Goal: Task Accomplishment & Management: Manage account settings

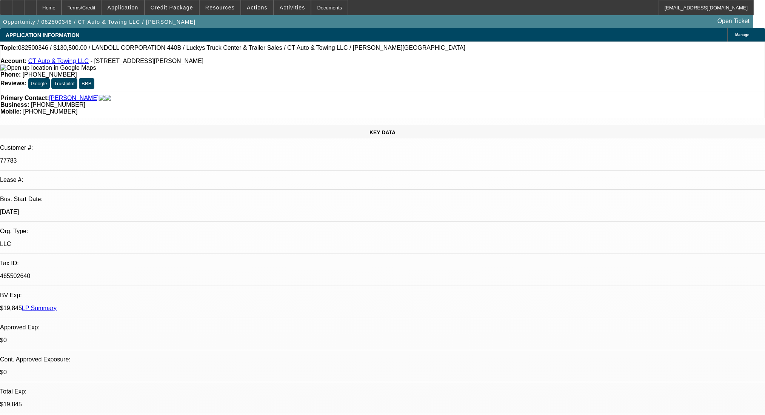
select select "0"
select select "6"
select select "0"
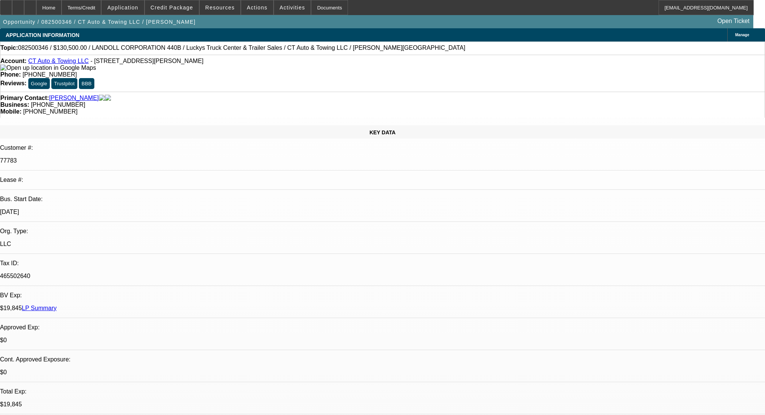
select select "0"
select select "6"
select select "0"
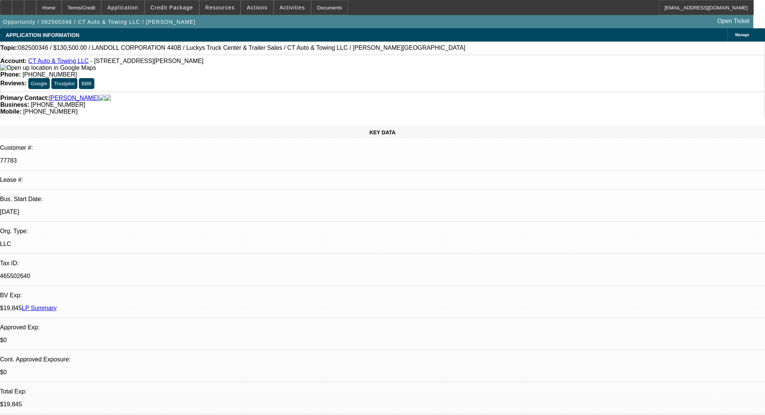
select select "0"
select select "6"
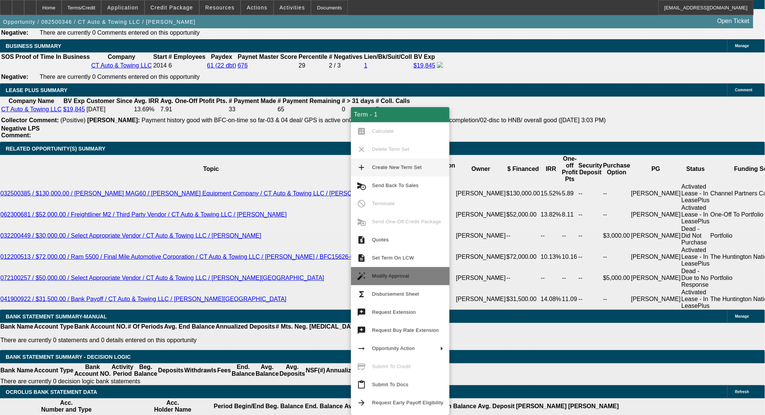
click at [412, 274] on span "Modify Approval" at bounding box center [407, 276] width 71 height 9
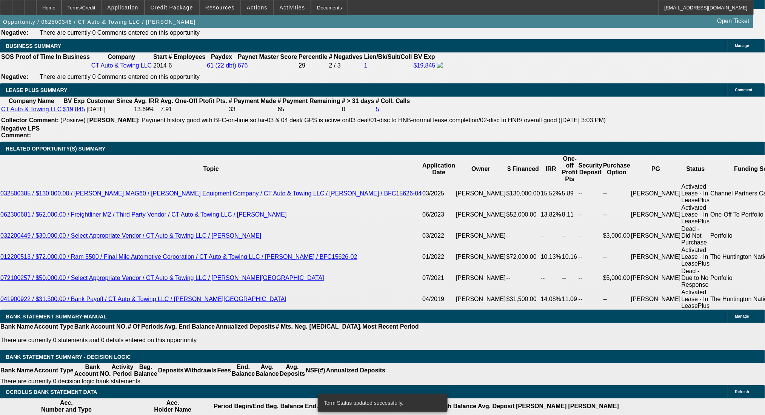
select select "0"
select select "6"
select select "0"
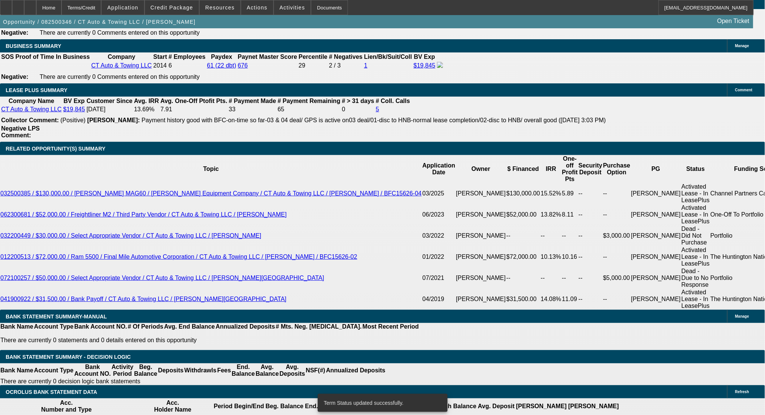
select select "0"
select select "6"
select select "0"
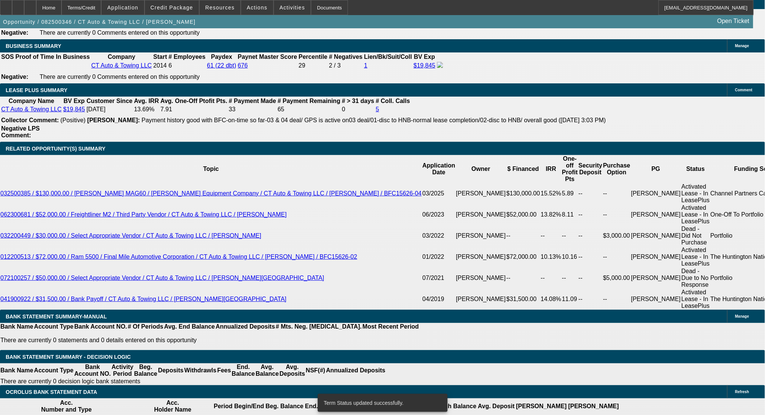
select select "0"
select select "6"
select select "0"
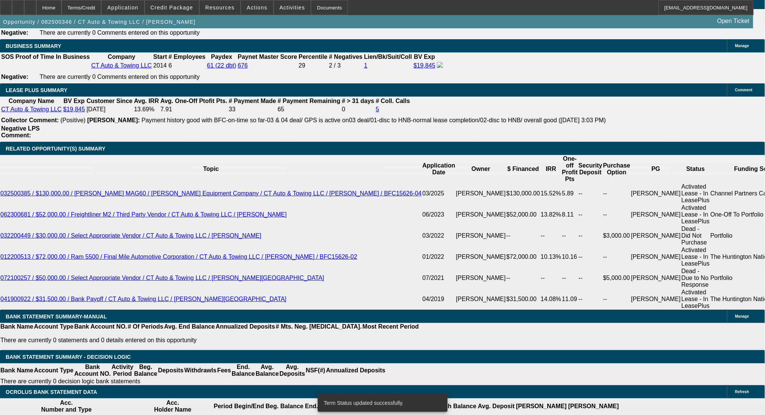
select select "6"
drag, startPoint x: 154, startPoint y: 238, endPoint x: 189, endPoint y: 237, distance: 35.1
type input "4"
type input "UNKNOWN"
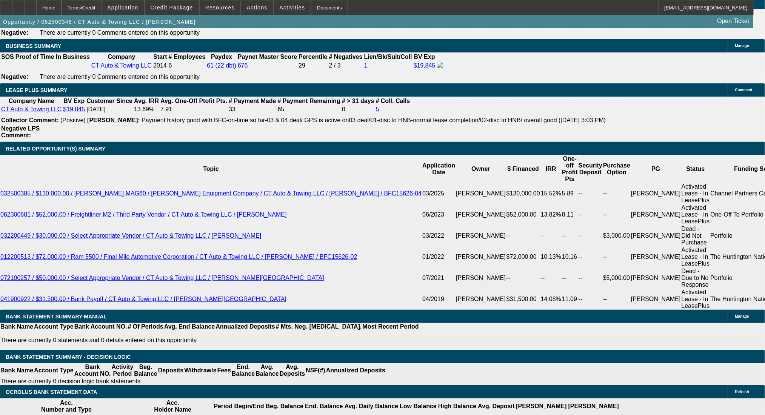
type input "$33,298.53"
type input "48"
type input "$3,301.61"
type input "48"
drag, startPoint x: 109, startPoint y: 235, endPoint x: 171, endPoint y: 235, distance: 61.5
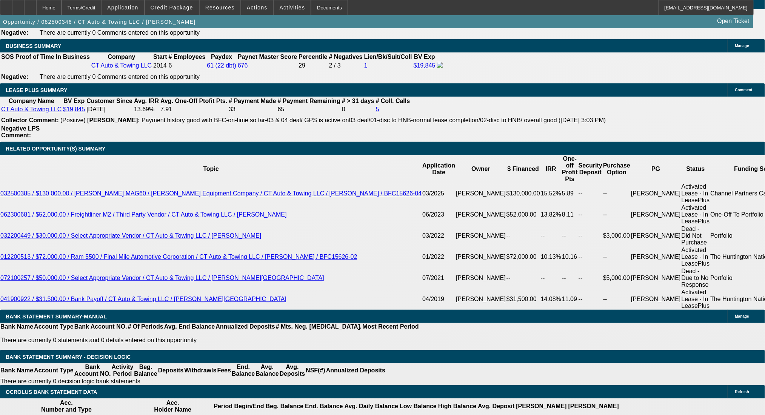
drag, startPoint x: 111, startPoint y: 237, endPoint x: 162, endPoint y: 239, distance: 50.6
type input "33"
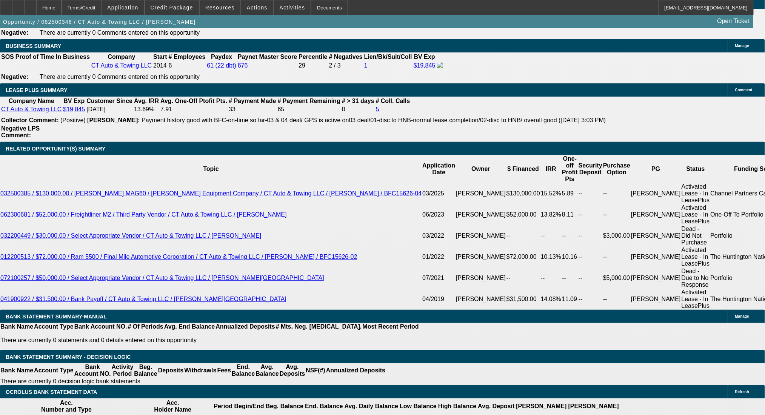
type input "3300"
type input "9.8"
type input "$3,300.00"
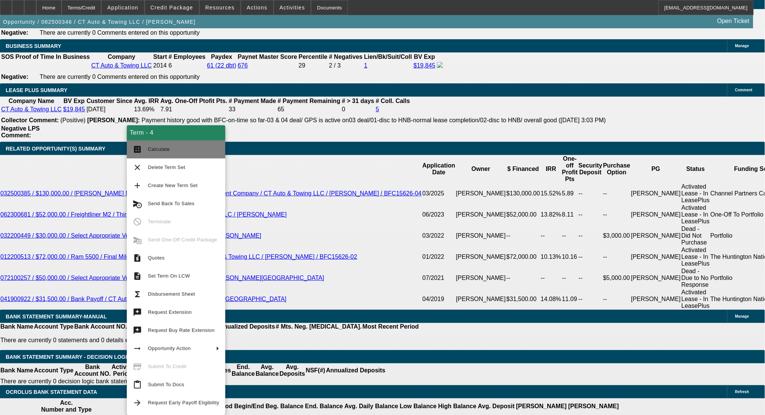
click at [146, 149] on button "calculate Calculate" at bounding box center [176, 149] width 98 height 18
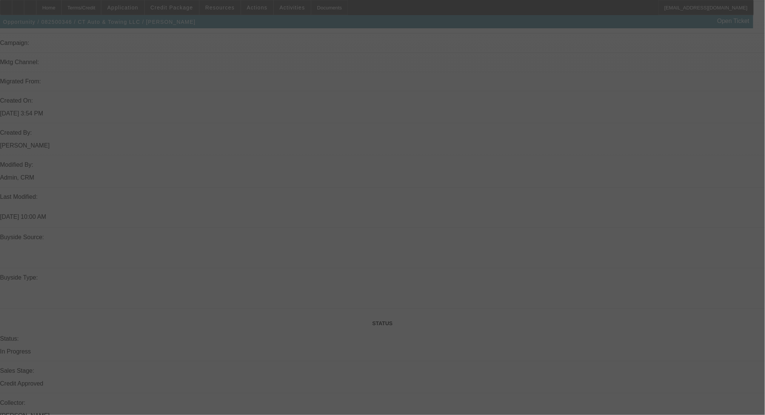
scroll to position [410, 0]
select select "0"
select select "6"
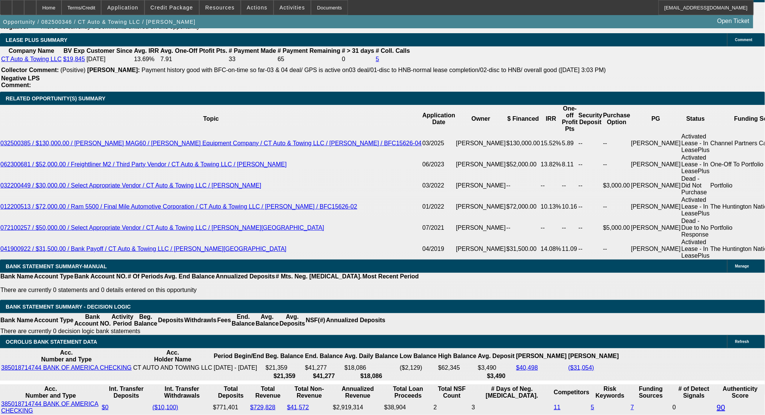
scroll to position [1215, 0]
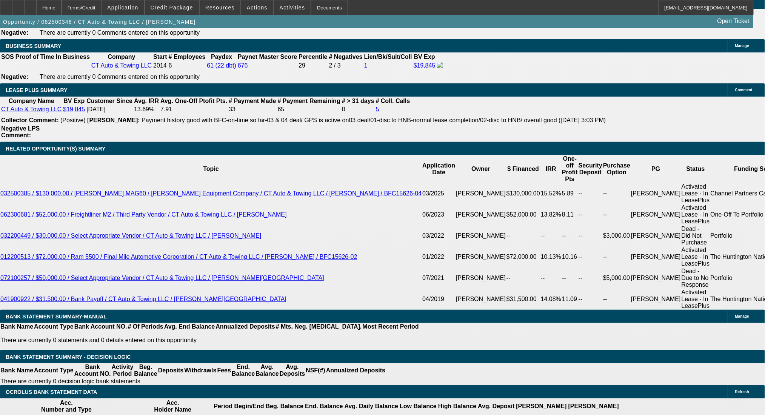
drag, startPoint x: 169, startPoint y: 237, endPoint x: 186, endPoint y: 237, distance: 17.0
type input "UNKNOWN"
type input "8."
type input "$3,185.89"
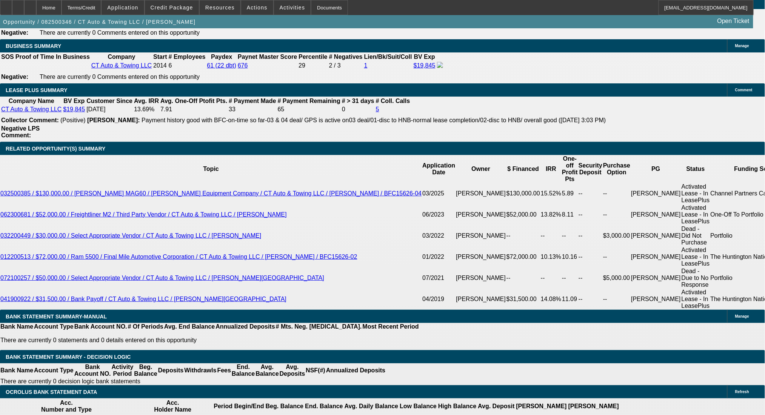
type input "8.5"
type input "$3,216.60"
type input "8.5"
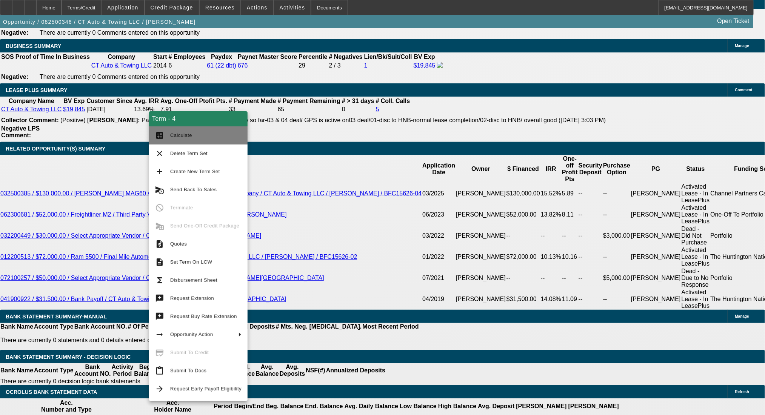
click at [167, 132] on button "calculate Calculate" at bounding box center [198, 135] width 98 height 18
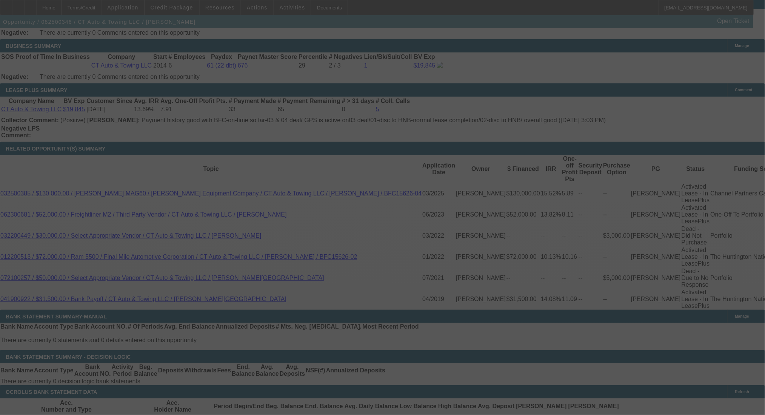
select select "0"
select select "6"
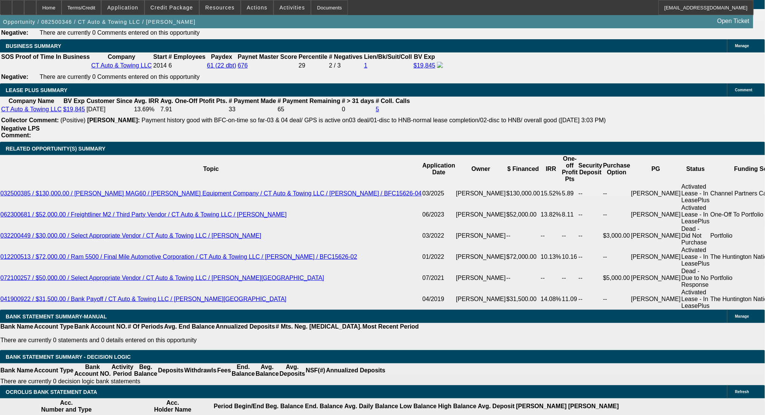
drag, startPoint x: 250, startPoint y: 237, endPoint x: 264, endPoint y: 239, distance: 14.0
type input "UNKNOWN"
type input "60"
type input "$2,677.41"
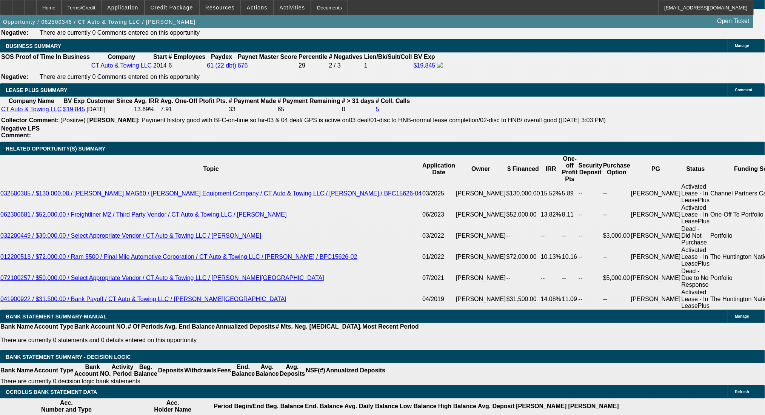
type input "60"
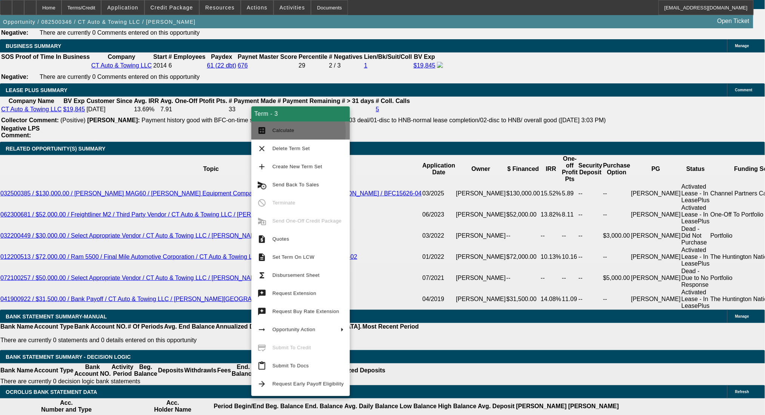
click at [268, 131] on button "calculate Calculate" at bounding box center [300, 130] width 98 height 18
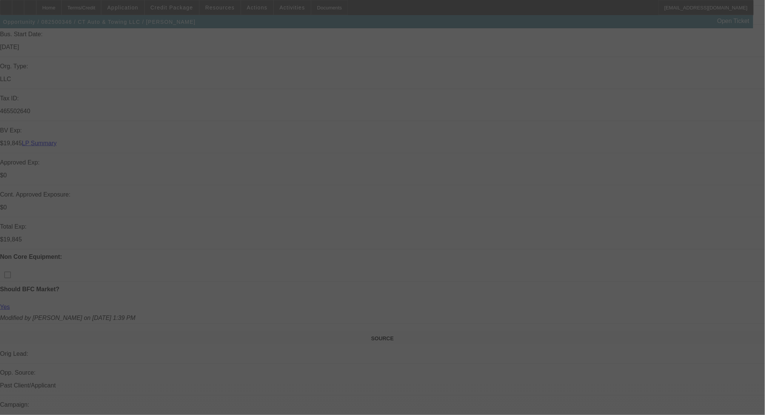
scroll to position [352, 0]
select select "0"
select select "6"
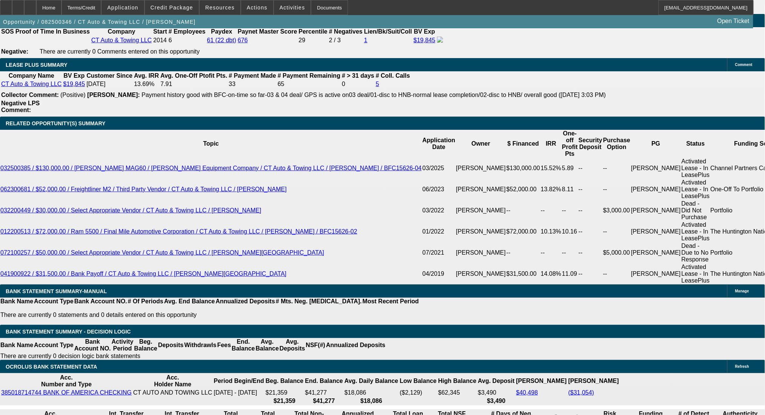
scroll to position [1257, 0]
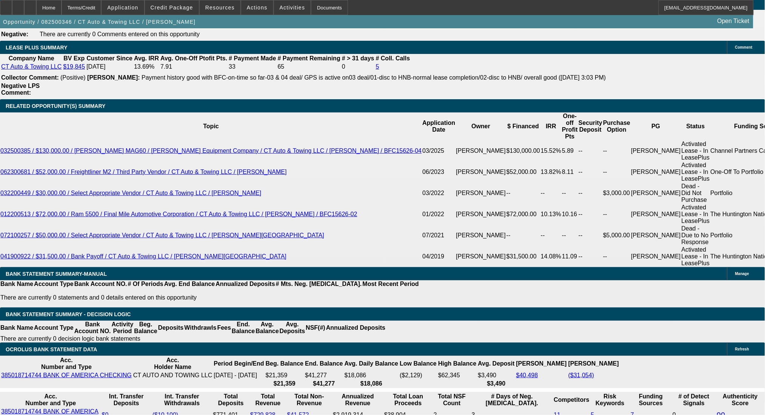
drag, startPoint x: 237, startPoint y: 193, endPoint x: 276, endPoint y: 193, distance: 38.5
type input "2"
type input "UNKNOWN"
type input "2670"
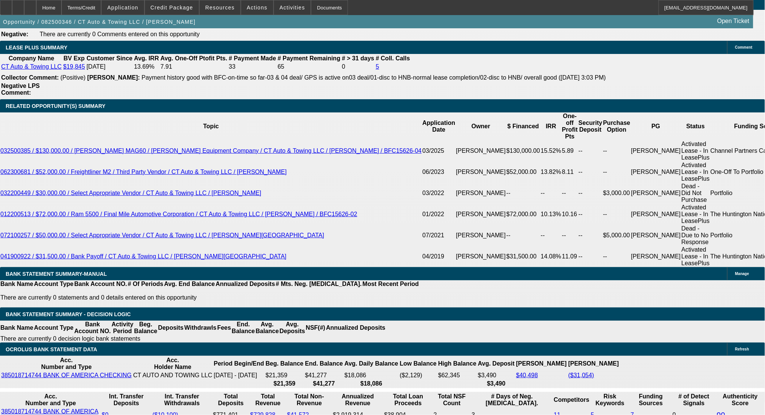
type input "8.4"
type input "$2,670.00"
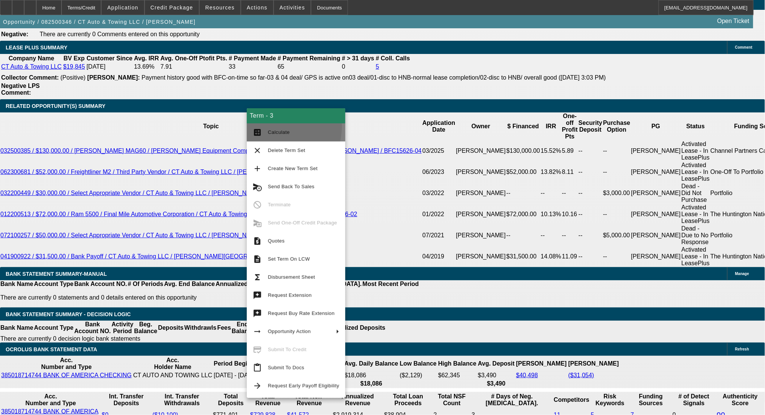
click at [264, 126] on button "calculate Calculate" at bounding box center [296, 132] width 98 height 18
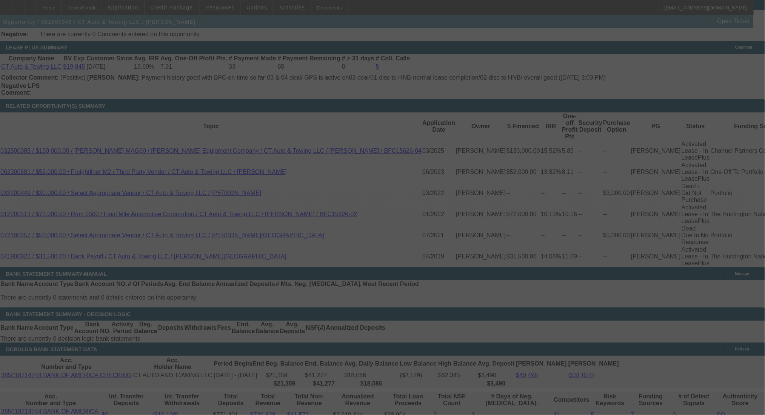
select select "0"
select select "6"
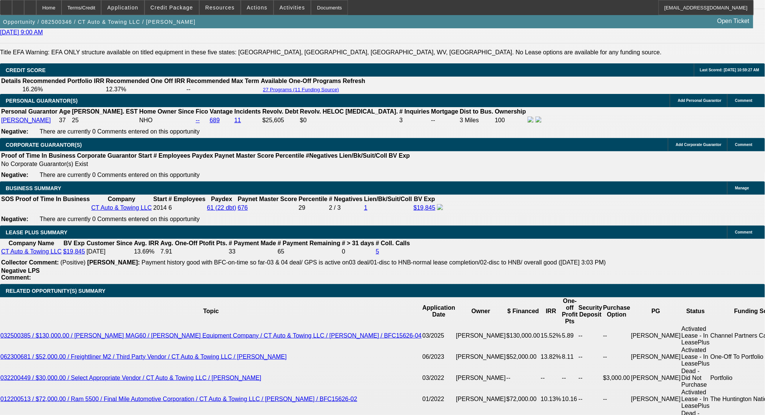
scroll to position [1224, 0]
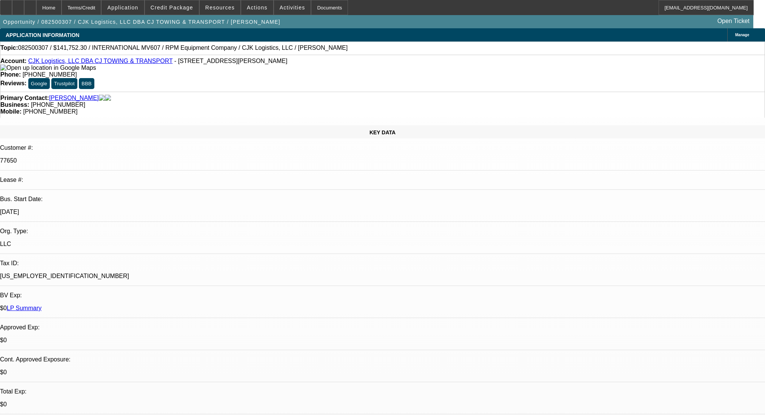
select select "0"
select select "6"
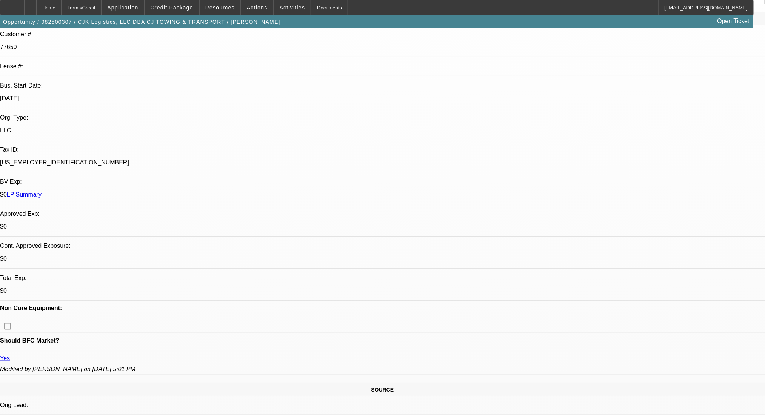
scroll to position [302, 0]
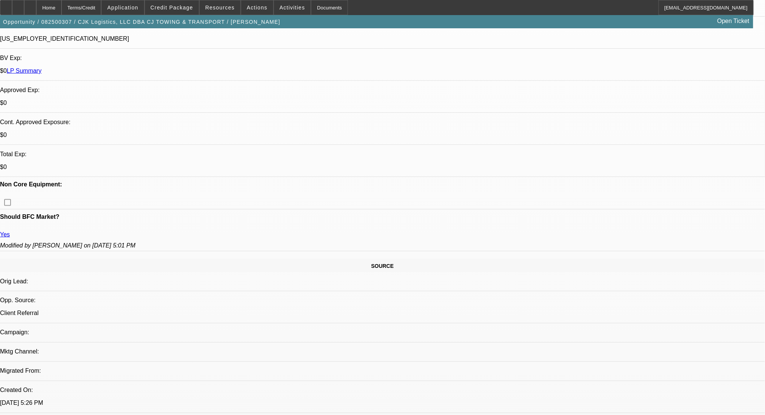
scroll to position [151, 0]
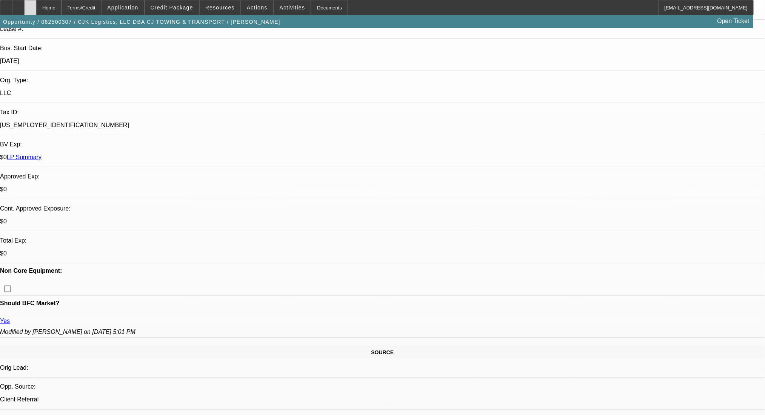
click at [36, 12] on div at bounding box center [30, 7] width 12 height 15
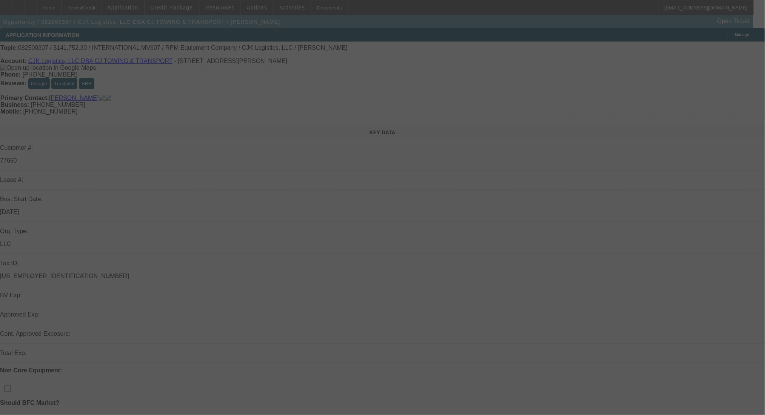
select select "0"
select select "6"
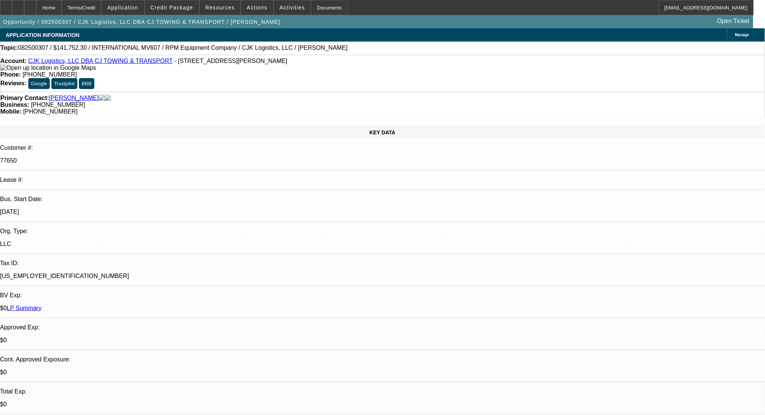
scroll to position [50, 0]
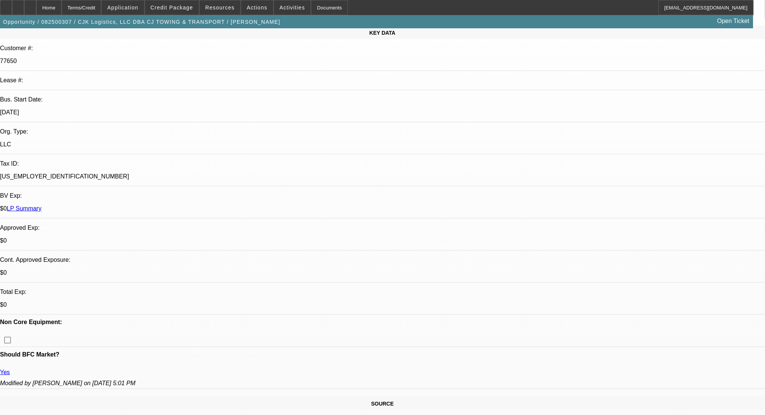
scroll to position [100, 0]
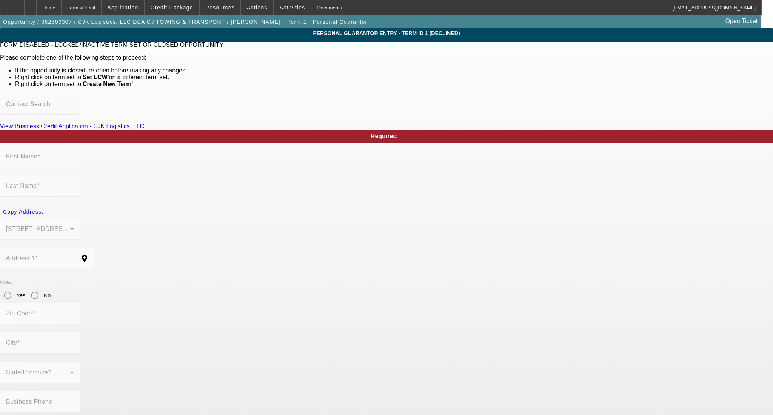
type input "Carl"
type input "Patton"
type input "22740 Pineridge Dr"
radio input "true"
type input "77365"
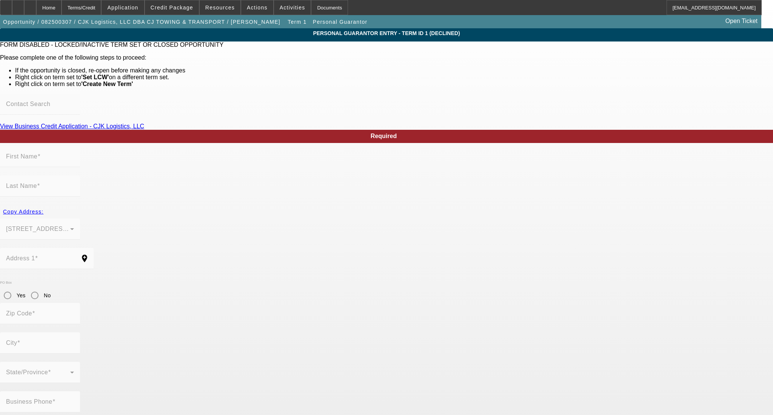
type input "Porter"
type input "(281) 726-7342"
type input "0"
type input "449-71-1982"
type input "rrtowingandrecovery2023@gmail.com"
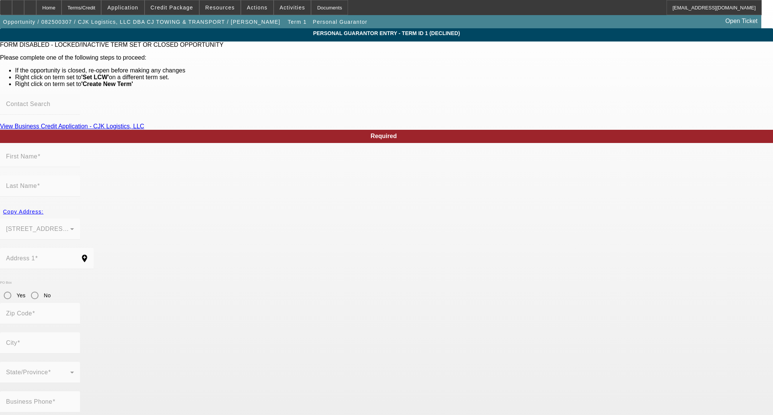
type input "R"
type input "(281) 797-3207"
click at [61, 8] on div "Home" at bounding box center [48, 7] width 25 height 15
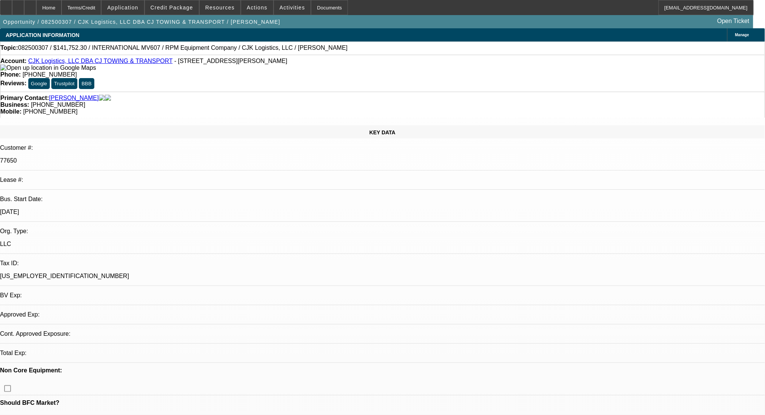
select select "0"
select select "6"
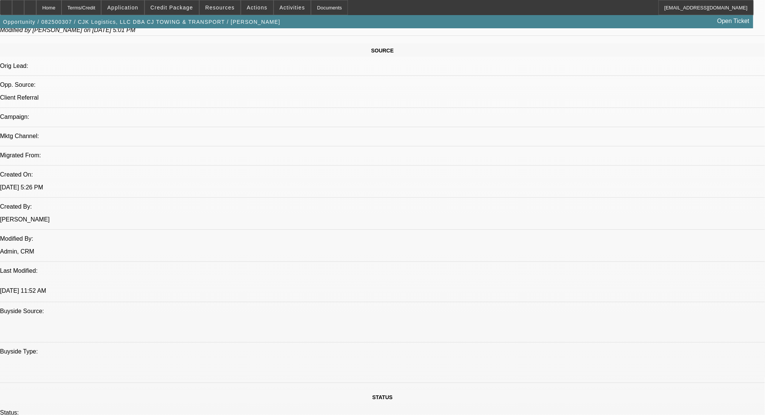
scroll to position [302, 0]
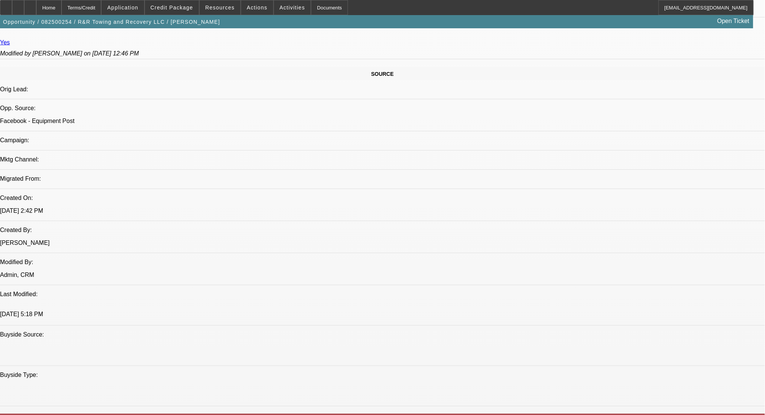
select select "0"
select select "2"
select select "0.1"
select select "4"
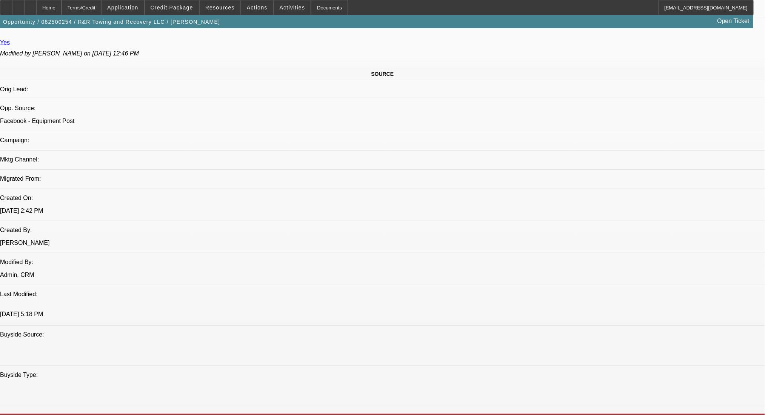
select select "0"
select select "2"
select select "0.1"
select select "4"
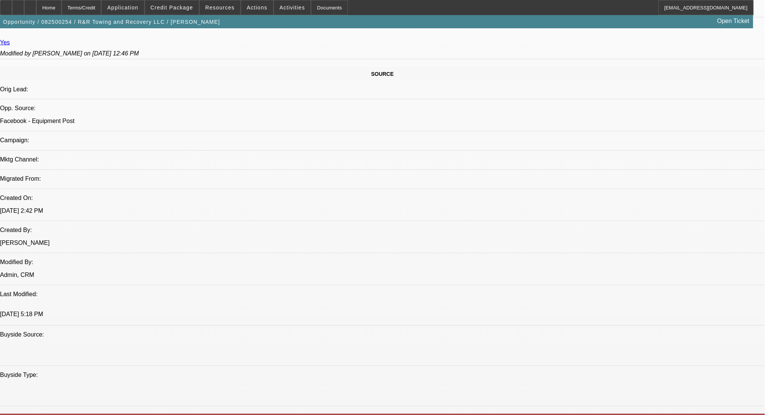
select select "0.1"
select select "2"
select select "0.1"
select select "4"
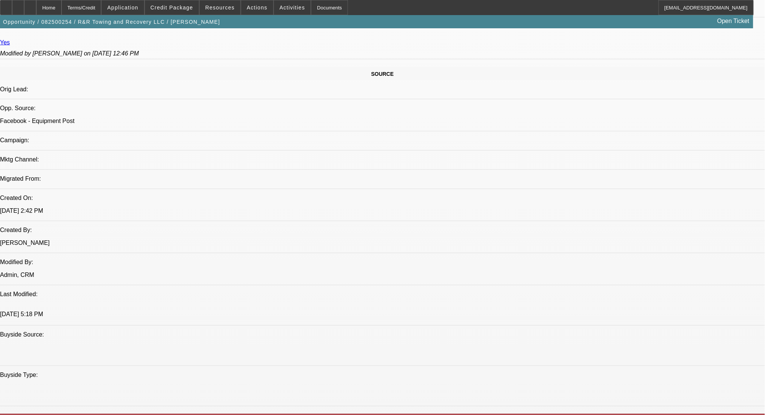
select select "0.1"
select select "2"
select select "0.1"
select select "4"
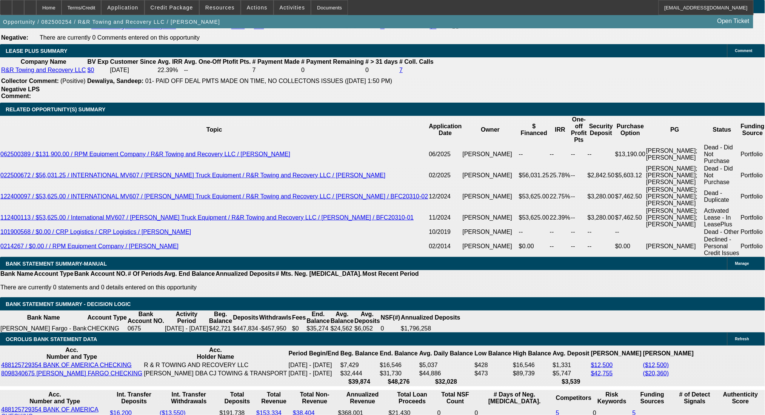
scroll to position [1333, 0]
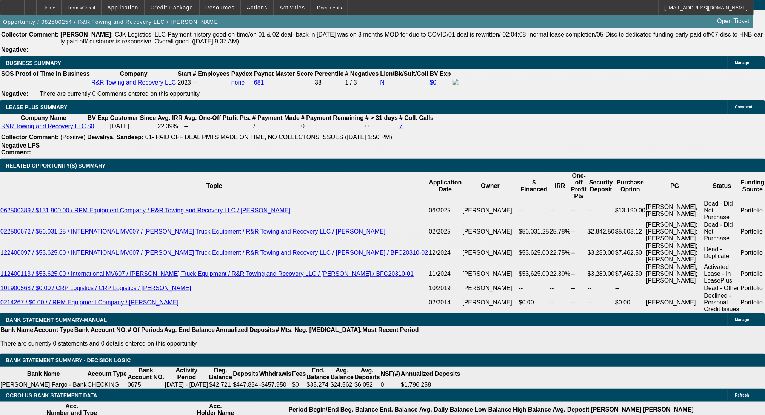
scroll to position [1358, 0]
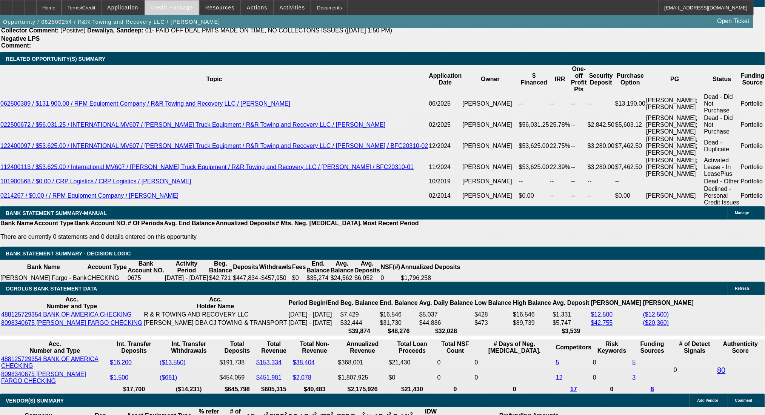
click at [188, 15] on div "Opportunity / 082500254 / R&R Towing and Recovery LLC / Patton, Carl Open Ticket" at bounding box center [376, 21] width 753 height 13
click at [186, 9] on span "Credit Package" at bounding box center [172, 8] width 43 height 6
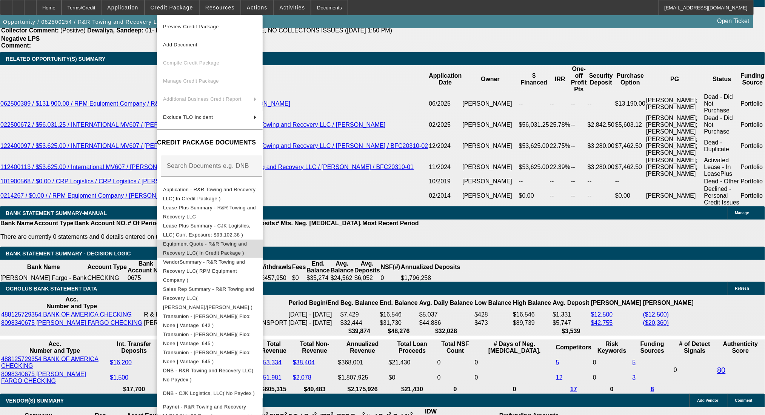
click at [204, 241] on span "Equipment Quote - R&R Towing and Recovery LLC( In Credit Package )" at bounding box center [210, 248] width 94 height 18
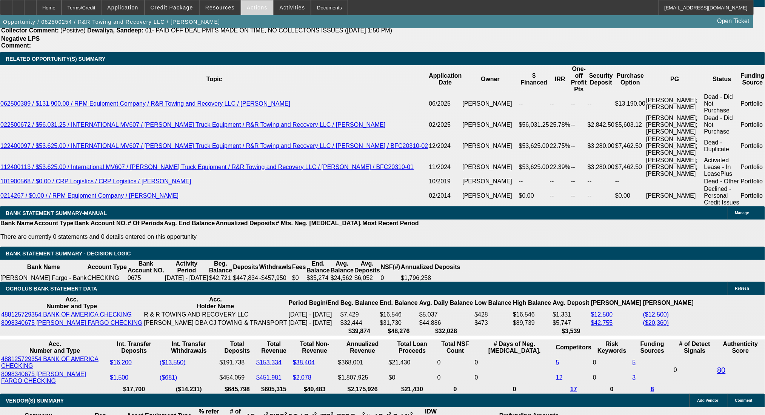
click at [247, 7] on span "Actions" at bounding box center [257, 8] width 21 height 6
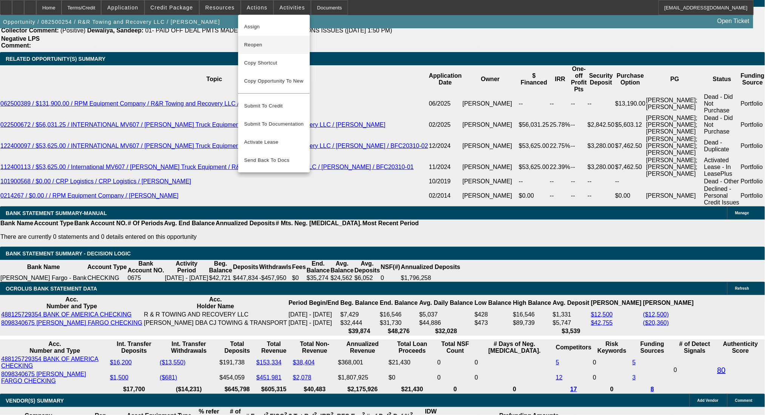
click at [261, 54] on button "Reopen" at bounding box center [274, 45] width 72 height 18
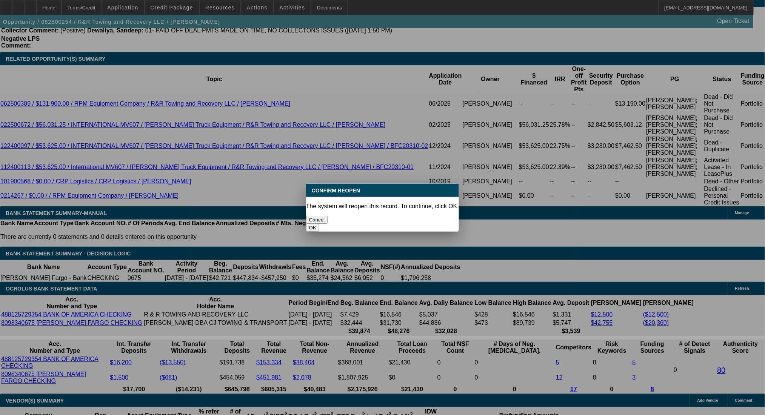
scroll to position [0, 0]
click at [319, 224] on button "OK" at bounding box center [312, 228] width 13 height 8
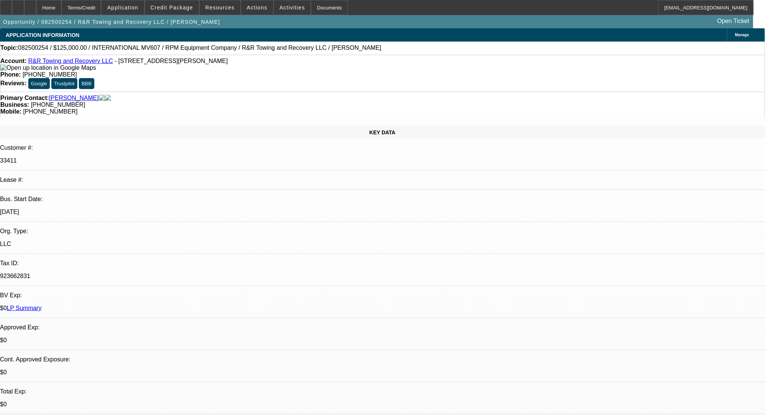
scroll to position [1358, 0]
select select "0"
select select "2"
select select "0.1"
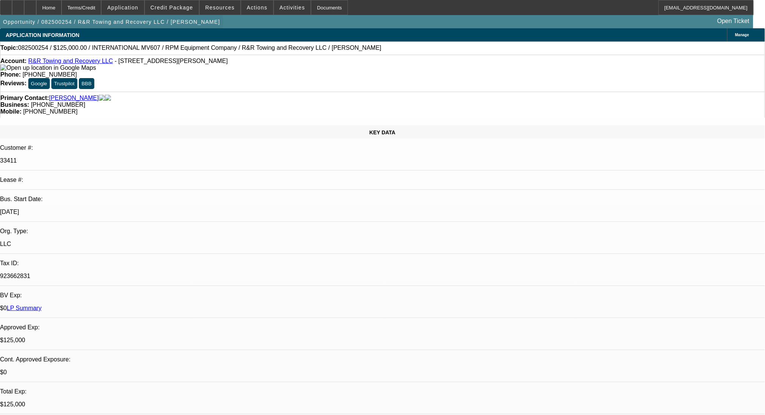
select select "4"
select select "0"
select select "2"
select select "0.1"
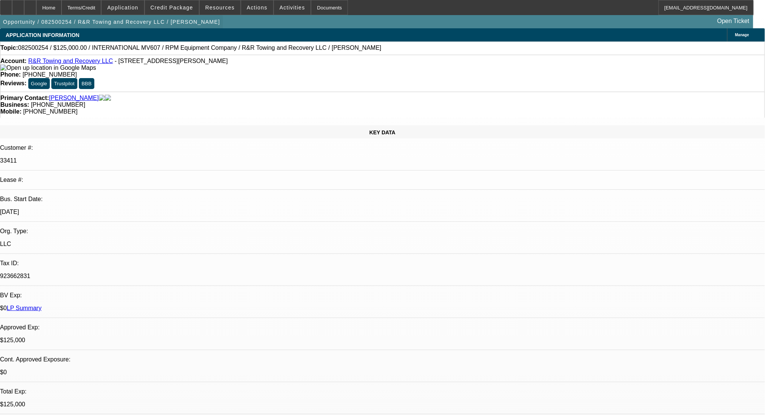
select select "4"
select select "0.1"
select select "2"
select select "0.1"
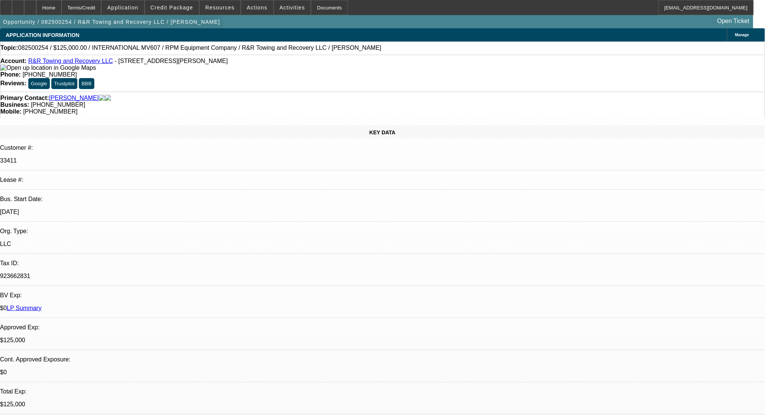
select select "4"
select select "0.1"
select select "2"
select select "0.1"
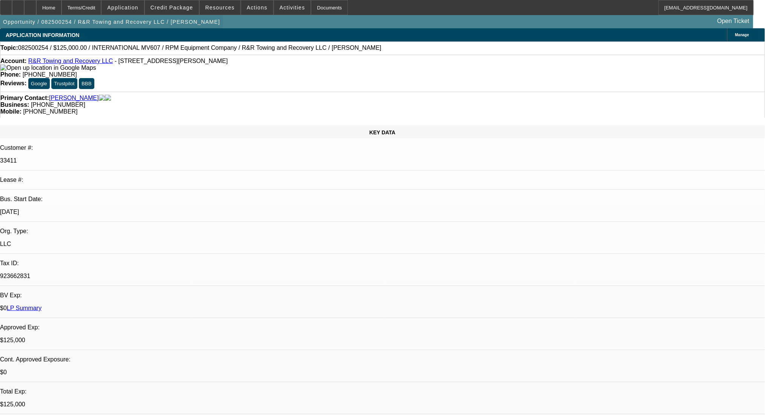
select select "4"
click at [86, 5] on div "Terms/Credit" at bounding box center [81, 7] width 40 height 15
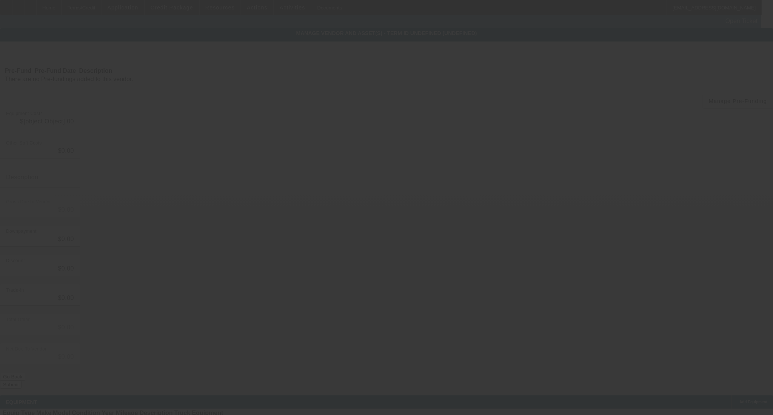
type input "$141,752.30"
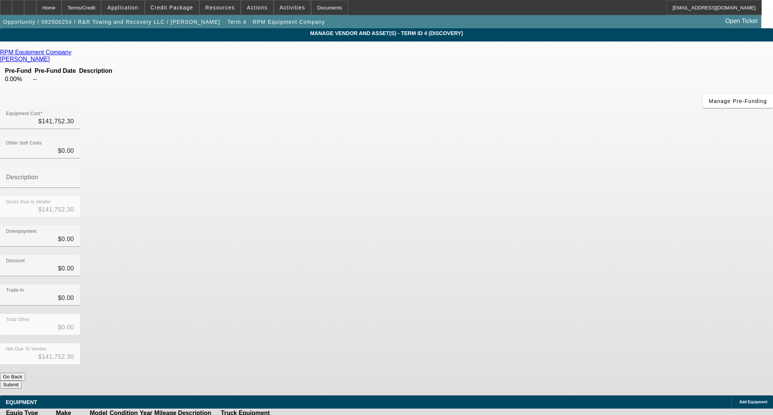
click at [73, 52] on icon at bounding box center [73, 52] width 0 height 6
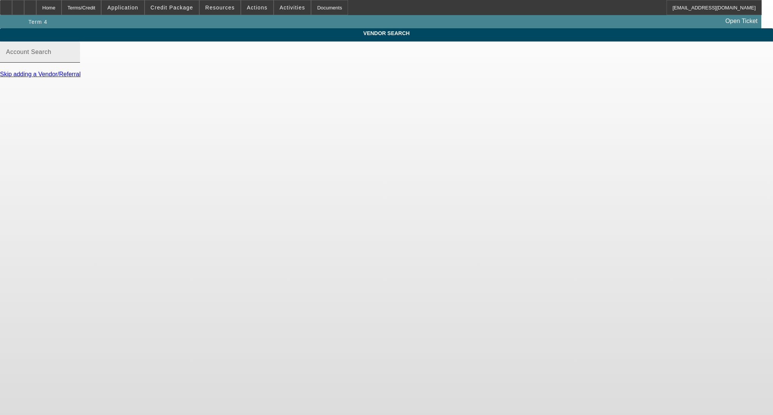
click at [51, 55] on mat-label "Account Search" at bounding box center [28, 52] width 45 height 6
click at [74, 59] on input "Account Search" at bounding box center [40, 55] width 68 height 9
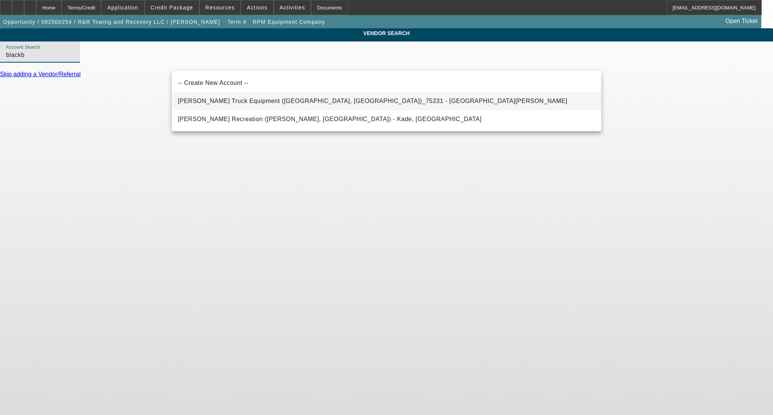
click at [219, 97] on span "[PERSON_NAME] Truck Equipment ([GEOGRAPHIC_DATA], [GEOGRAPHIC_DATA])_75231 - [G…" at bounding box center [372, 101] width 389 height 9
type input "[PERSON_NAME] Truck Equipment ([GEOGRAPHIC_DATA], [GEOGRAPHIC_DATA])_75231 - [G…"
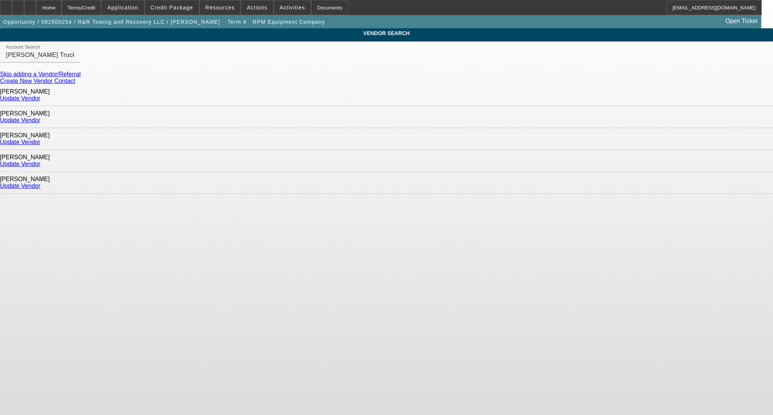
click at [40, 183] on link "Update Vendor" at bounding box center [20, 186] width 40 height 6
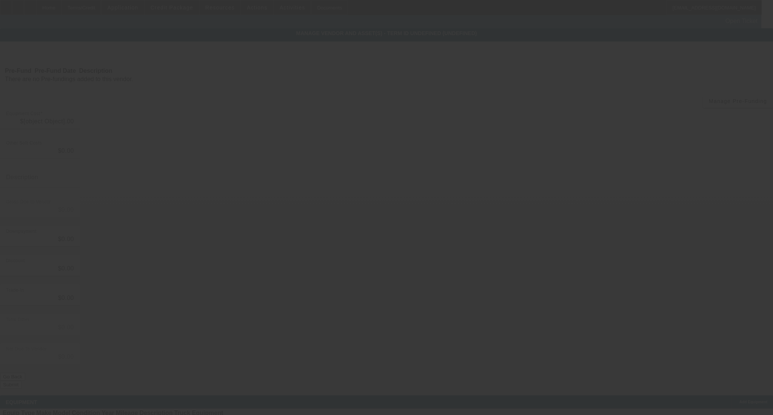
type input "$141,752.30"
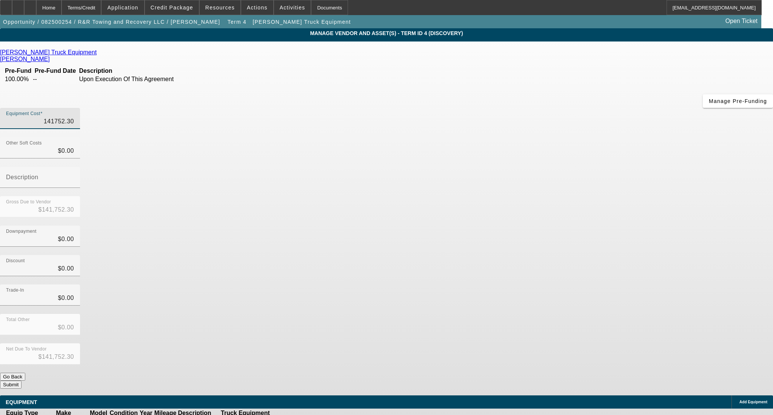
drag, startPoint x: 431, startPoint y: 61, endPoint x: 569, endPoint y: 71, distance: 138.4
click at [569, 108] on div "Equipment Cost 141752.30" at bounding box center [386, 122] width 773 height 29
type input "1"
type input "$1.00"
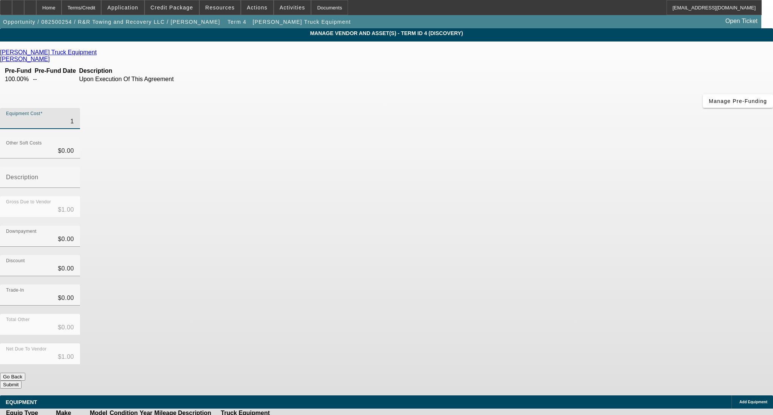
type input "13"
type input "$13.00"
type input "130"
type input "$130.00"
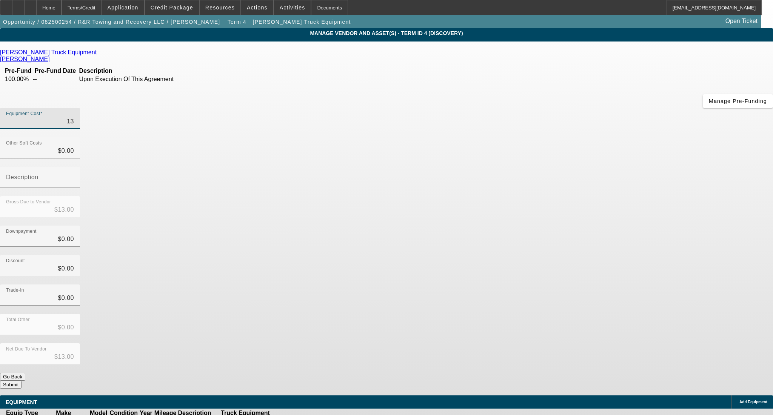
type input "$130.00"
type input "1300"
type input "$1,300.00"
type input "13000"
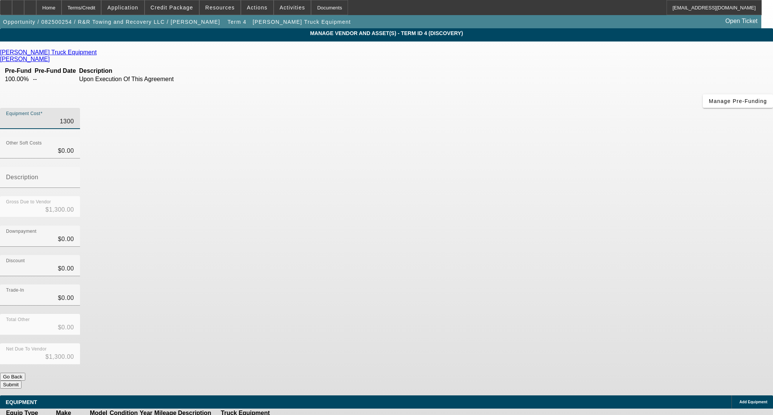
type input "$13,000.00"
type input "130000"
type input "$130,000.00"
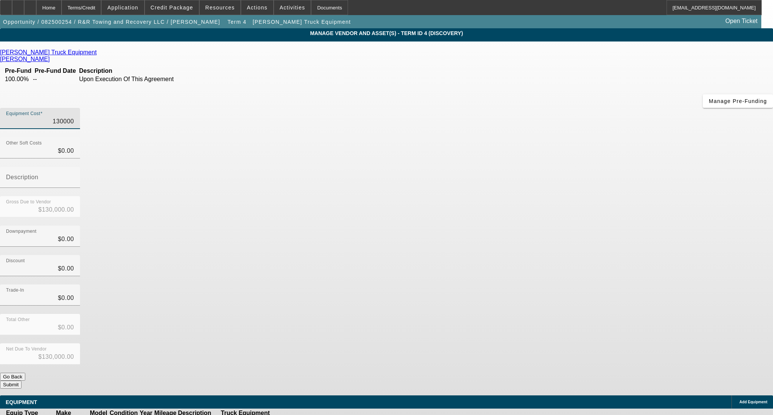
type input "$130,000.00"
click at [515, 284] on div "Trade-In $0.00" at bounding box center [386, 298] width 773 height 29
drag, startPoint x: 463, startPoint y: 216, endPoint x: 513, endPoint y: 215, distance: 50.2
click at [513, 284] on div "Trade-In 0" at bounding box center [386, 298] width 773 height 29
type input "1"
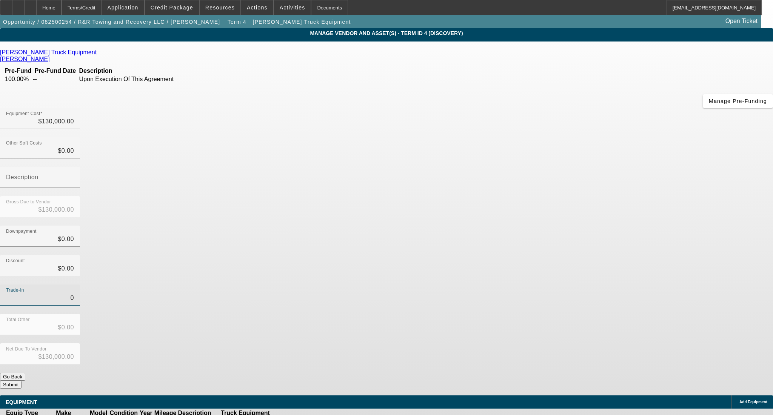
type input "$1.00"
type input "$129,999.00"
type input "15"
type input "$15.00"
type input "$129,985.00"
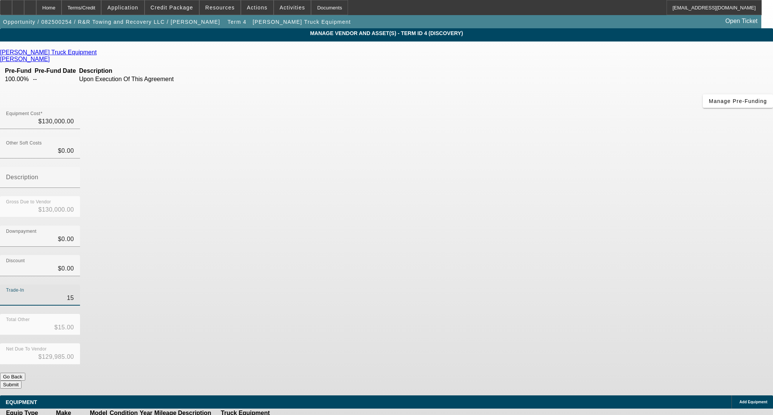
type input "150"
type input "$150.00"
type input "$129,850.00"
type input "1500"
type input "$1,500.00"
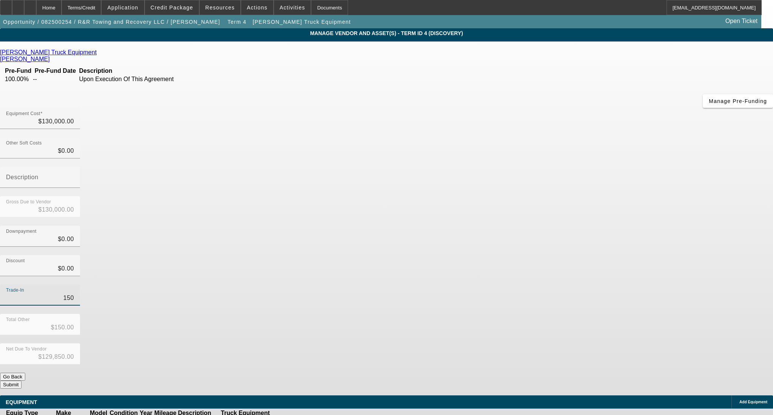
type input "$128,500.00"
type input "15000"
type input "$15,000.00"
type input "$115,000.00"
type input "$15,000.00"
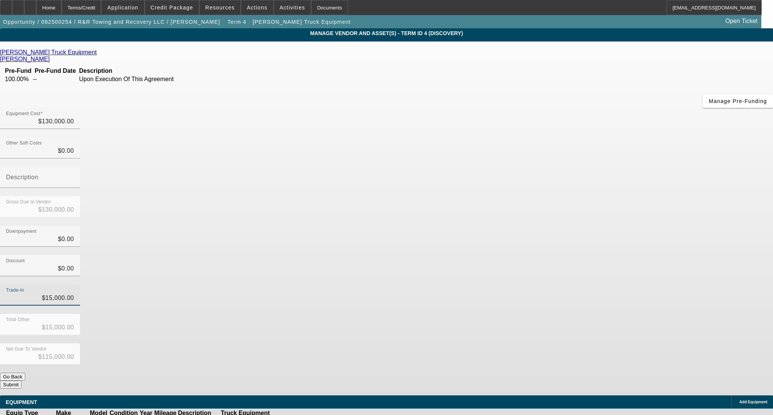
click at [515, 284] on div "Trade-In $15,000.00" at bounding box center [386, 298] width 773 height 29
click at [22, 381] on button "Submit" at bounding box center [11, 385] width 22 height 8
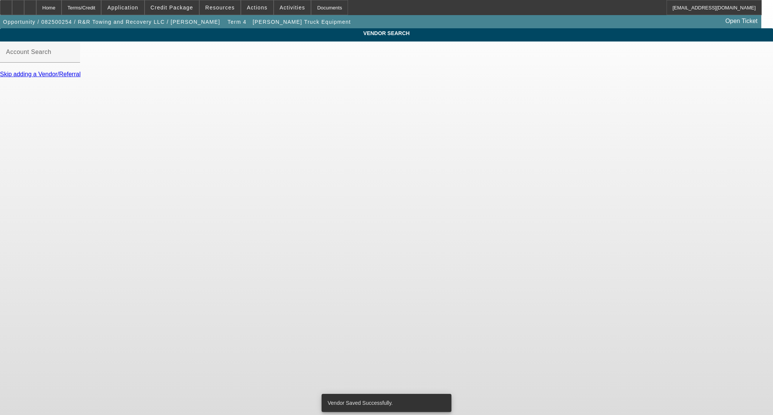
click at [80, 77] on link "Skip adding a Vendor/Referral" at bounding box center [40, 74] width 80 height 6
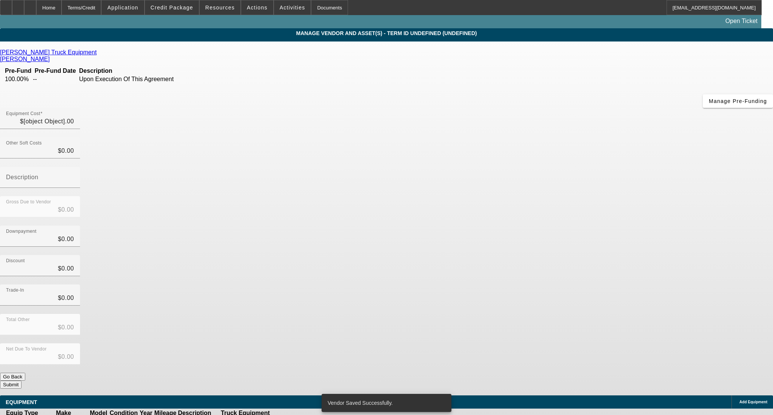
type input "$130,000.00"
type input "$15,000.00"
type input "$115,000.00"
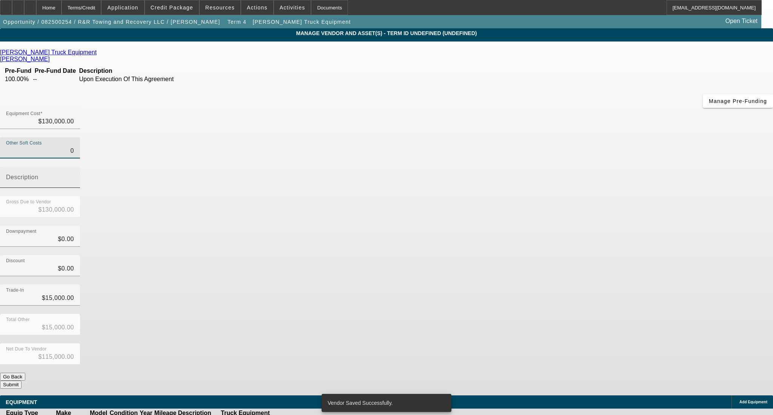
drag, startPoint x: 459, startPoint y: 93, endPoint x: 521, endPoint y: 92, distance: 61.9
click at [521, 137] on div "Other Soft Costs 0 Description" at bounding box center [386, 166] width 773 height 59
type input "2"
type input "$130,002.00"
type input "$115,002.00"
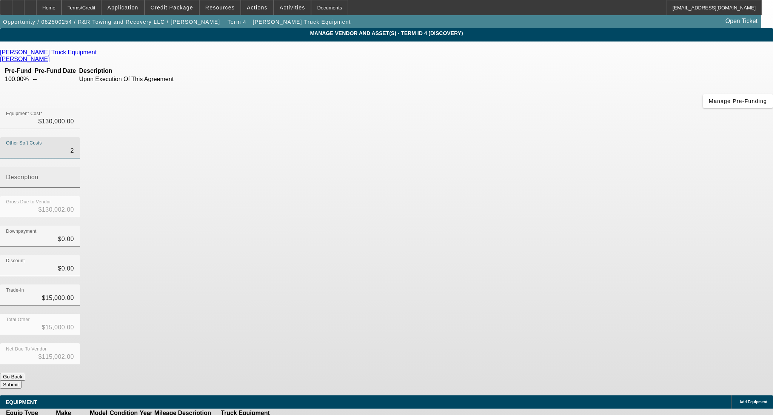
type input "25"
type input "$130,025.00"
type input "$115,025.00"
type input "250"
type input "$130,250.00"
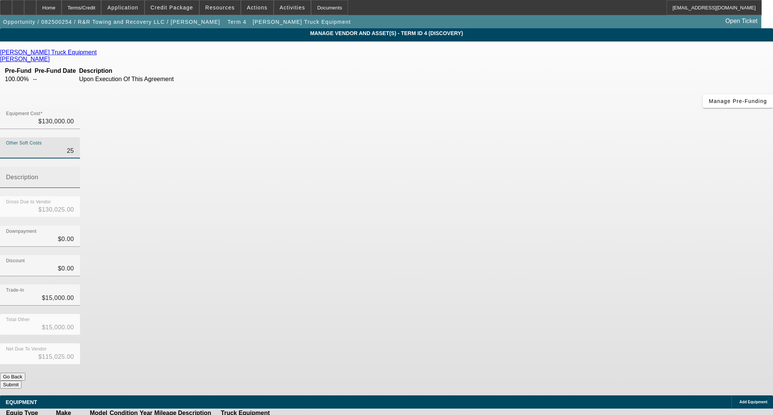
type input "$115,250.00"
type input "$250.00"
drag, startPoint x: 570, startPoint y: 143, endPoint x: 563, endPoint y: 146, distance: 7.2
click at [570, 226] on div "Downpayment $0.00" at bounding box center [386, 240] width 773 height 29
click at [22, 381] on button "Submit" at bounding box center [11, 385] width 22 height 8
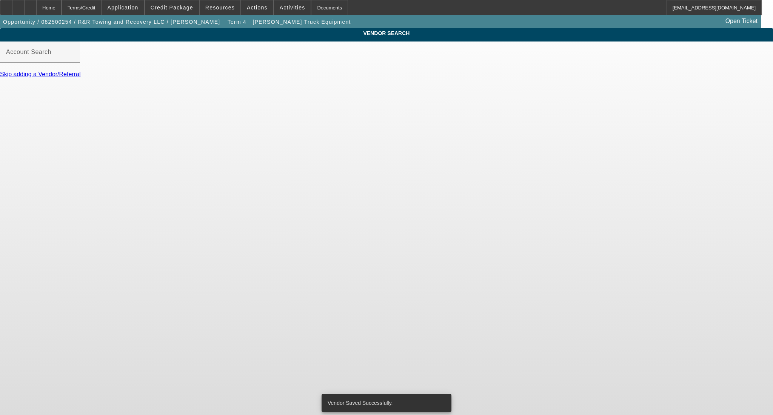
click at [80, 77] on link "Skip adding a Vendor/Referral" at bounding box center [40, 74] width 80 height 6
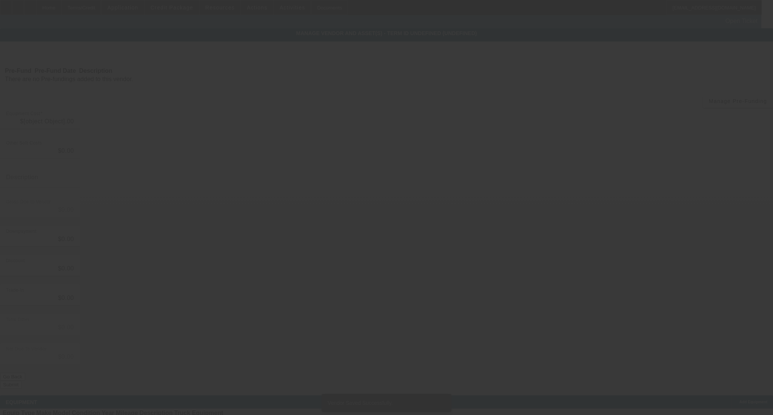
type input "$130,000.00"
type input "$250.00"
type input "$130,250.00"
type input "$15,000.00"
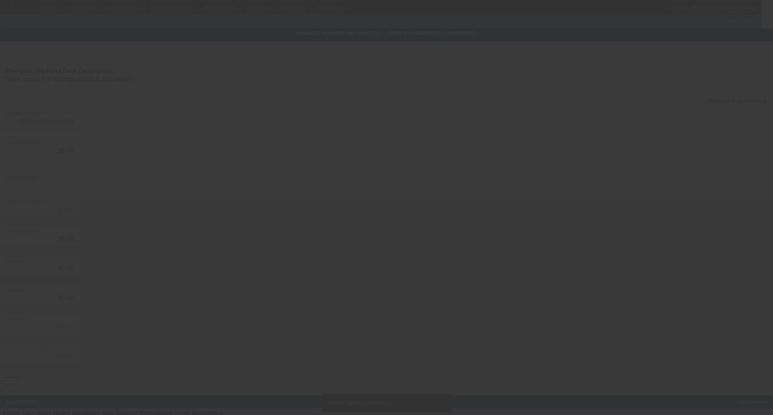
type input "$115,250.00"
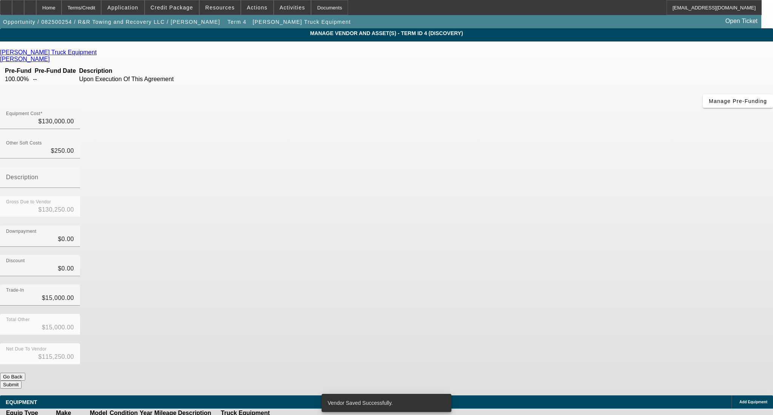
click at [302, 415] on icon at bounding box center [302, 421] width 0 height 0
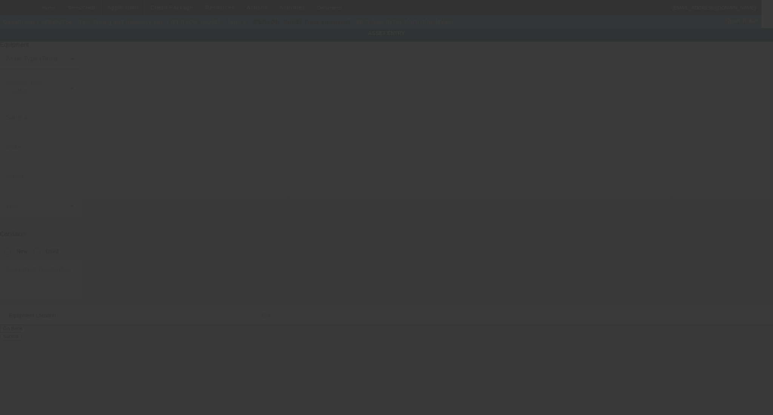
type input "[US_VEHICLE_IDENTIFICATION_NUMBER]"
type input "International"
type input "MV607"
radio input "true"
type textarea "with"
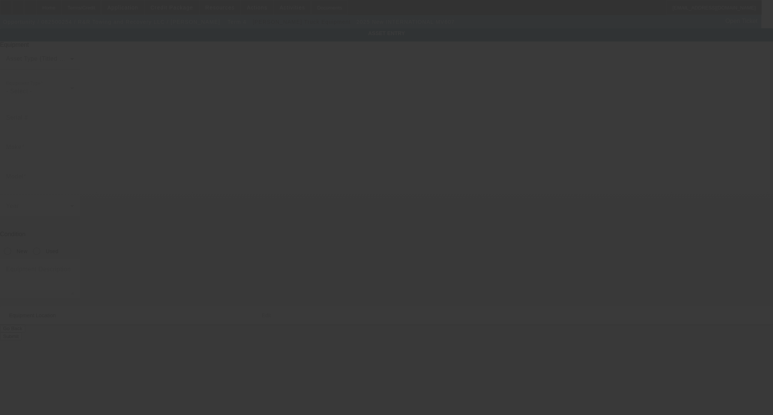
type input "[STREET_ADDRESS]"
type input "[PERSON_NAME]"
type input "77365"
type input "[PERSON_NAME]"
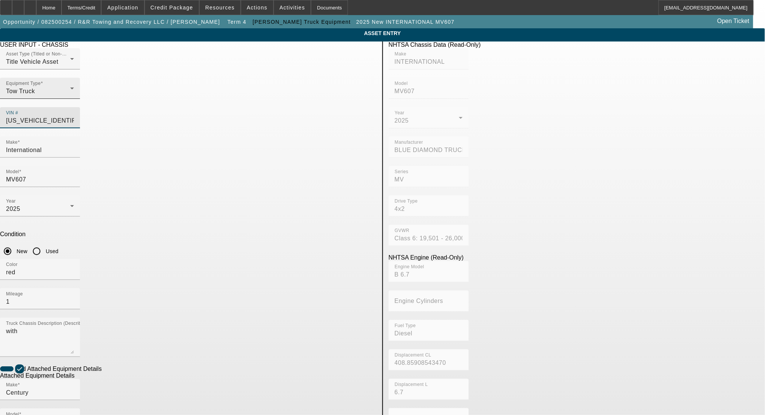
drag, startPoint x: 346, startPoint y: 105, endPoint x: 231, endPoint y: 111, distance: 115.5
click at [231, 111] on div "Asset Type (Titled or Non-Titled) Title Vehicle Asset Equipment Type Tow Truck …" at bounding box center [188, 92] width 376 height 88
click at [70, 204] on div "2025" at bounding box center [38, 208] width 64 height 9
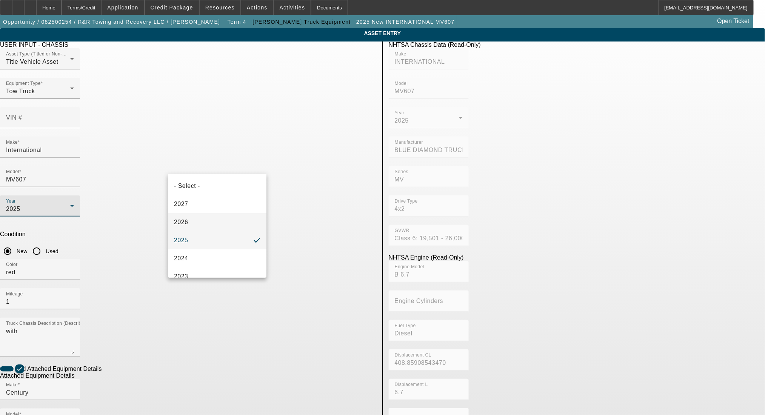
click at [216, 222] on mat-option "2026" at bounding box center [217, 222] width 98 height 18
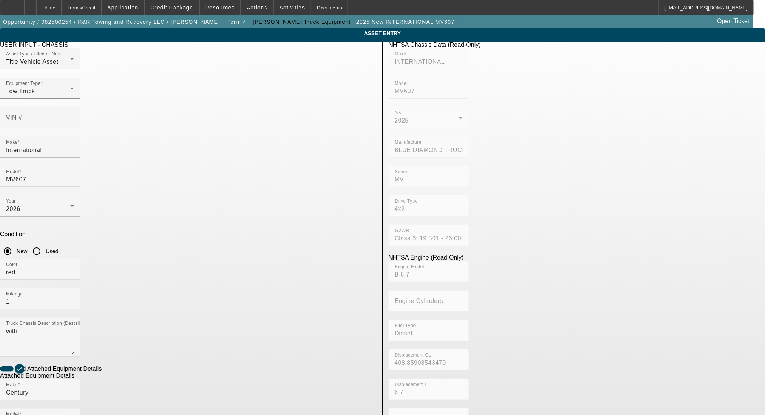
click at [124, 178] on app-asset-collateral-manage "ASSET ENTRY Delete asset USER INPUT - CHASSIS Asset Type (Titled or Non-Titled)…" at bounding box center [382, 321] width 765 height 587
drag, startPoint x: 196, startPoint y: 198, endPoint x: 141, endPoint y: 194, distance: 54.8
click at [141, 194] on app-asset-collateral-manage "ASSET ENTRY Delete asset USER INPUT - CHASSIS Asset Type (Titled or Non-Titled)…" at bounding box center [382, 321] width 765 height 587
type input "r"
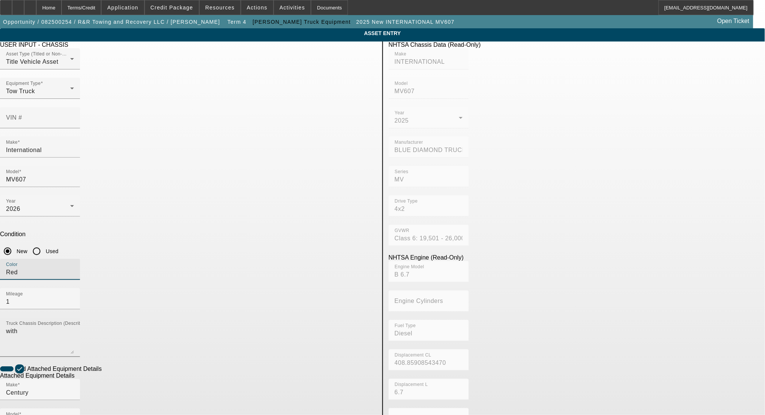
type input "Red"
click at [74, 327] on textarea "with" at bounding box center [40, 340] width 68 height 27
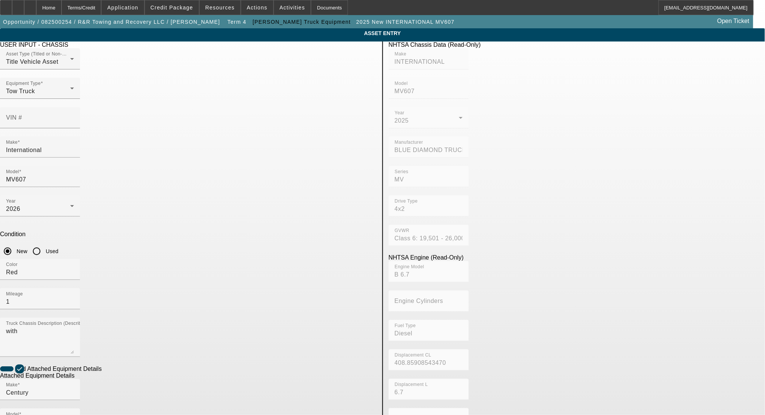
drag, startPoint x: 220, startPoint y: 363, endPoint x: 127, endPoint y: 373, distance: 93.0
click at [127, 373] on app-asset-collateral-manage "ASSET ENTRY Delete asset USER INPUT - CHASSIS Asset Type (Titled or Non-Titled)…" at bounding box center [382, 321] width 765 height 587
click at [75, 363] on app-asset-collateral-manage "ASSET ENTRY Delete asset USER INPUT - CHASSIS Asset Type (Titled or Non-Titled)…" at bounding box center [382, 321] width 765 height 587
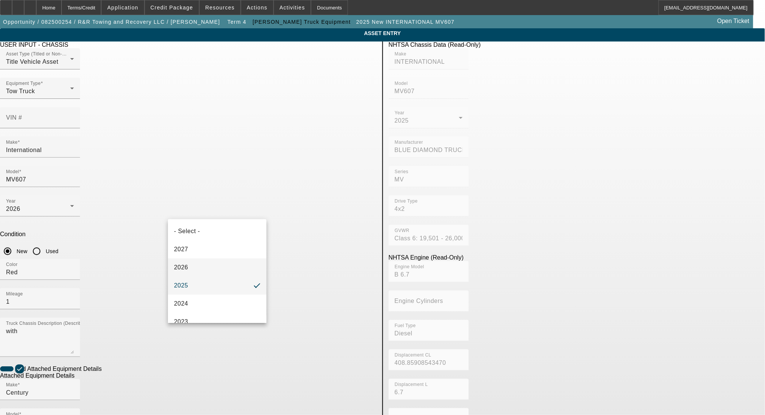
click at [192, 270] on mat-option "2026" at bounding box center [217, 267] width 98 height 18
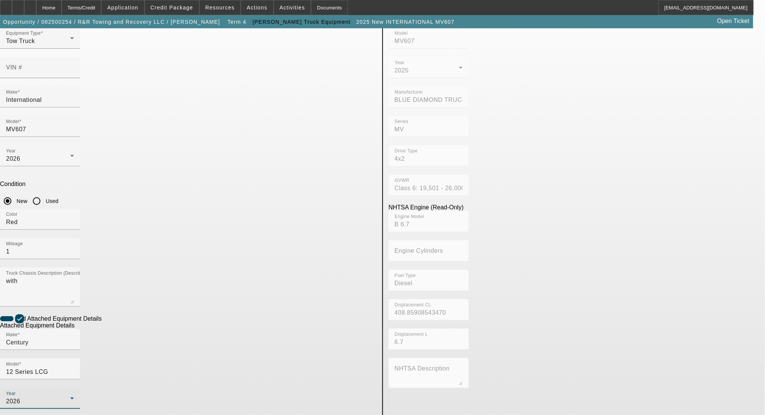
scroll to position [71, 0]
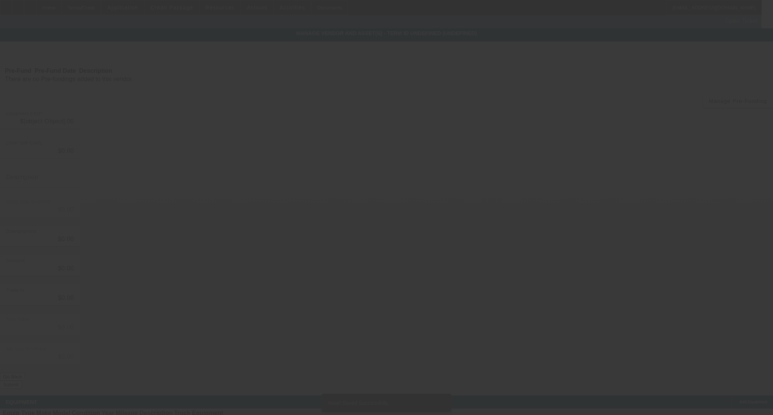
type input "$130,000.00"
type input "$250.00"
type input "$130,250.00"
type input "$15,000.00"
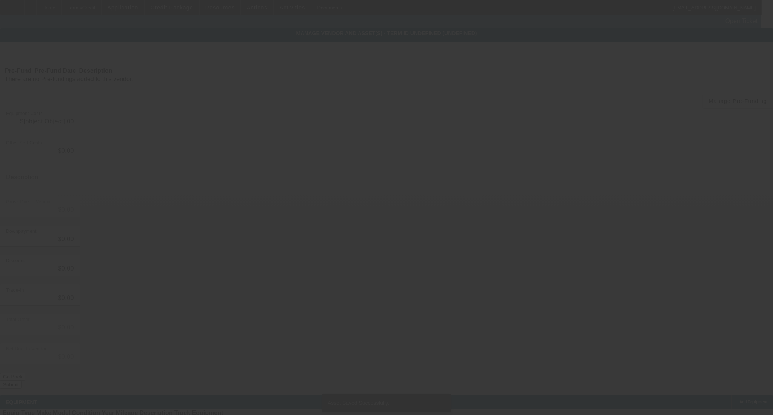
type input "$115,250.00"
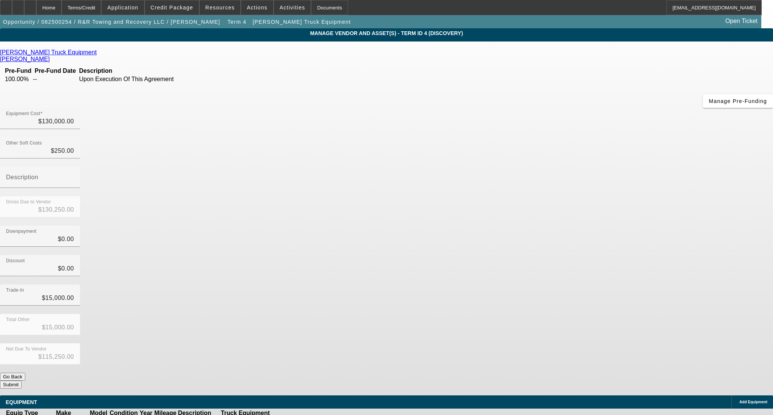
click at [22, 381] on button "Submit" at bounding box center [11, 385] width 22 height 8
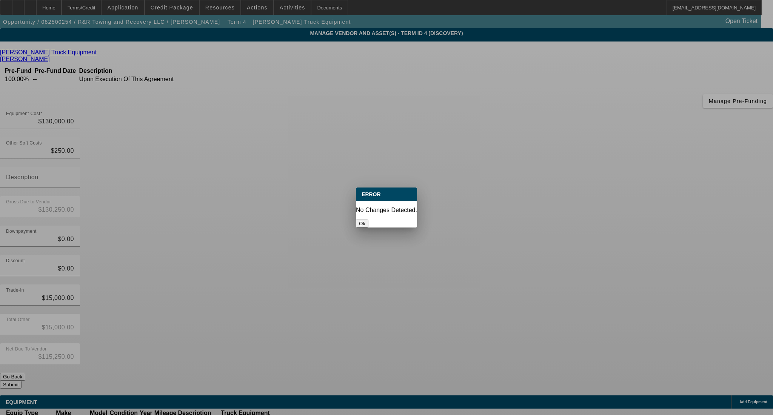
click at [368, 220] on button "Ok" at bounding box center [362, 224] width 12 height 8
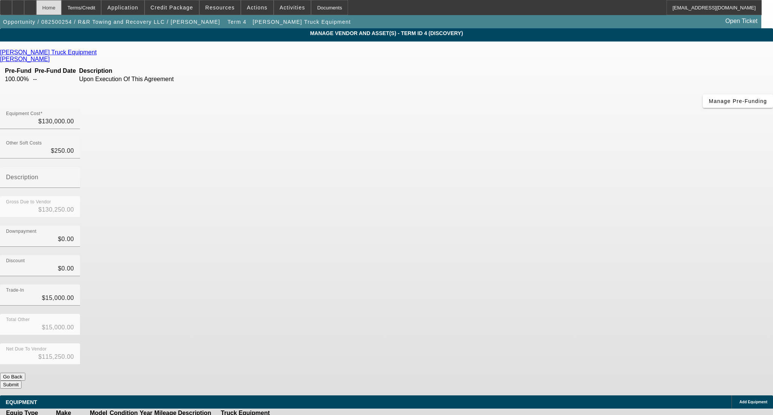
click at [61, 5] on div "Home" at bounding box center [48, 7] width 25 height 15
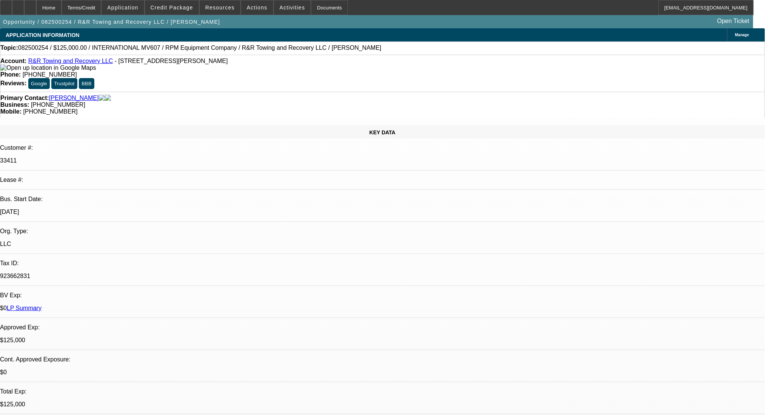
select select "0"
select select "2"
select select "0.1"
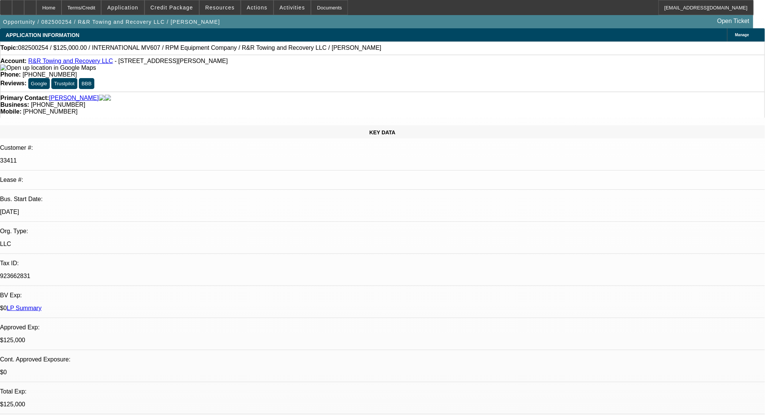
select select "4"
select select "0"
select select "2"
select select "0.1"
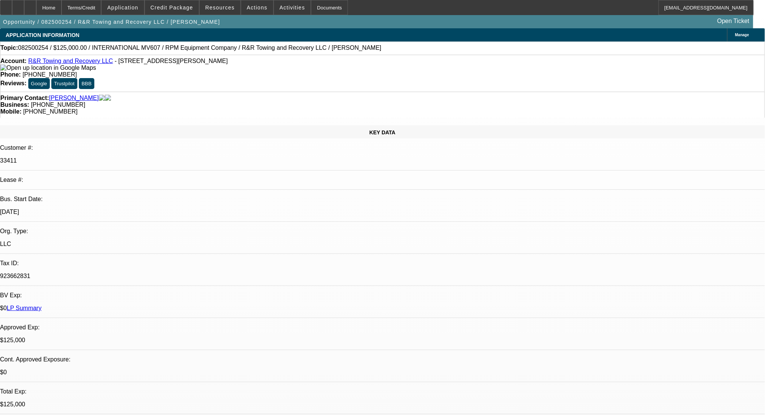
select select "4"
select select "0.1"
select select "2"
select select "0.1"
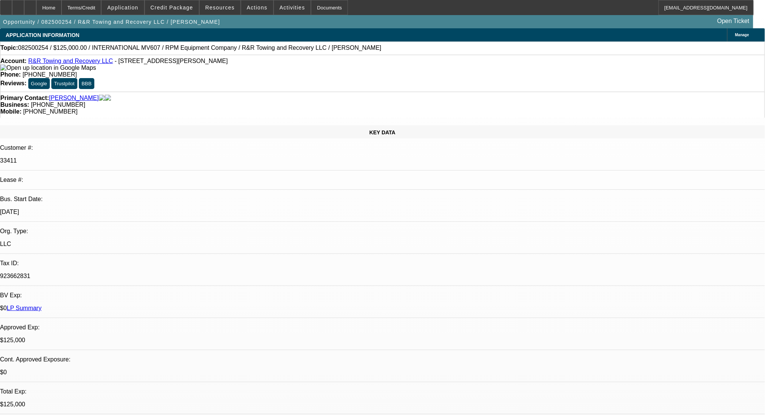
select select "4"
select select "0.1"
select select "2"
select select "0.1"
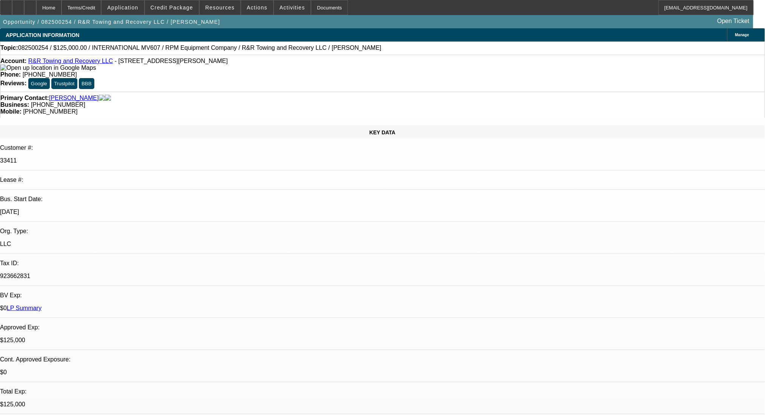
select select "4"
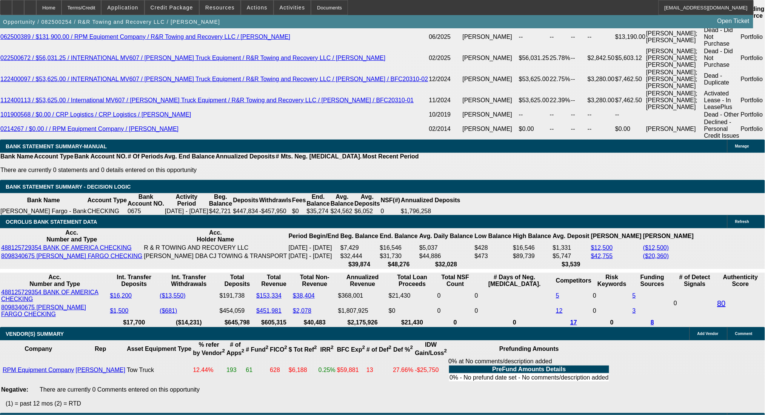
scroll to position [1408, 0]
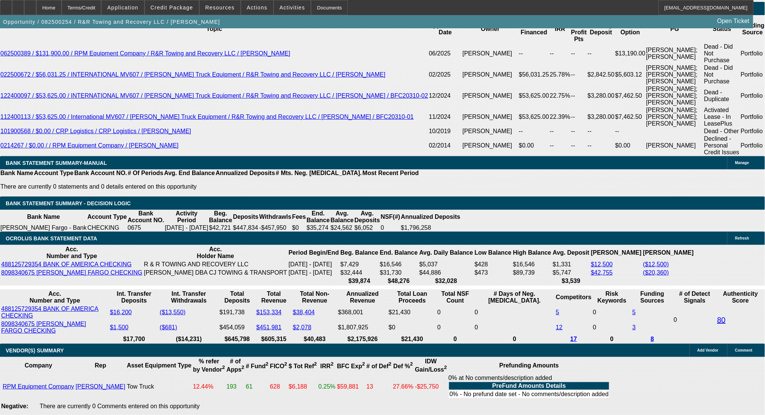
type input "16752.30"
drag, startPoint x: 118, startPoint y: 148, endPoint x: 179, endPoint y: 148, distance: 61.5
type input "UNKNOWN"
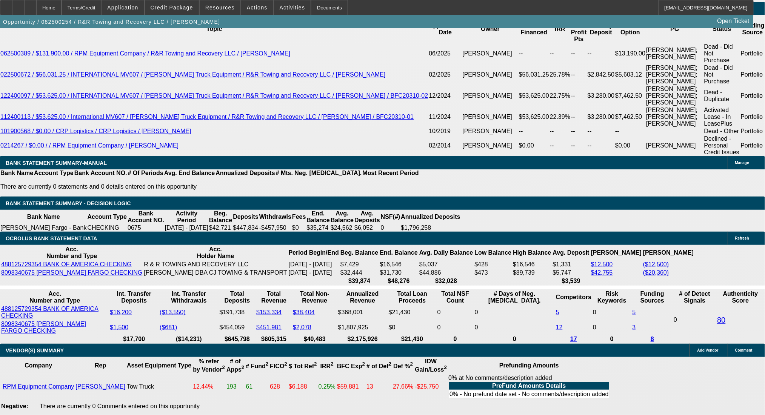
type input "$2,761.37"
type input "$5,522.74"
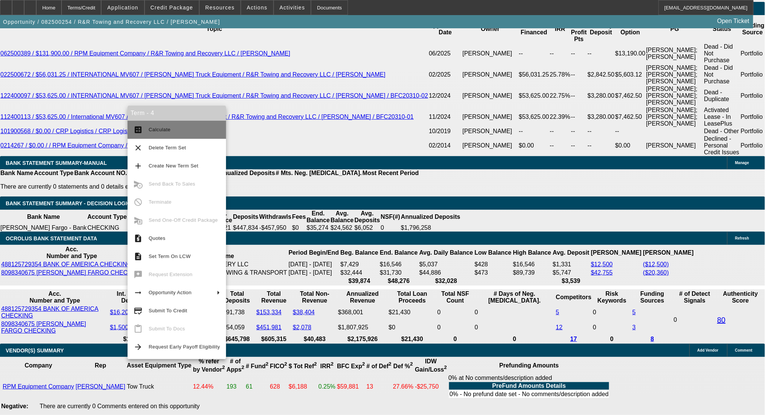
click at [161, 132] on span "Calculate" at bounding box center [160, 130] width 22 height 6
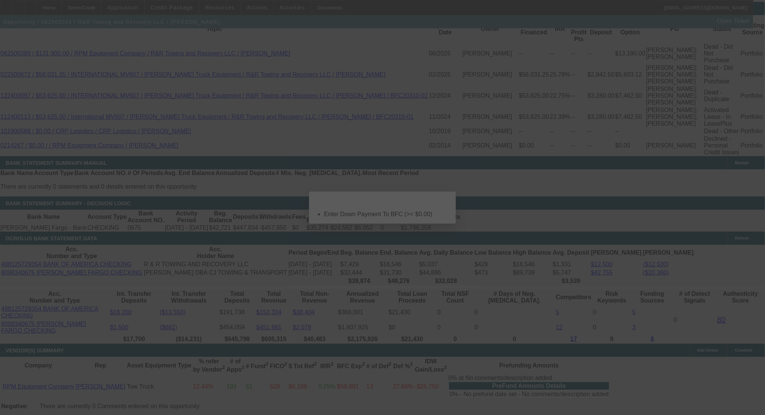
scroll to position [0, 0]
select select "0"
select select "2"
select select "0.1"
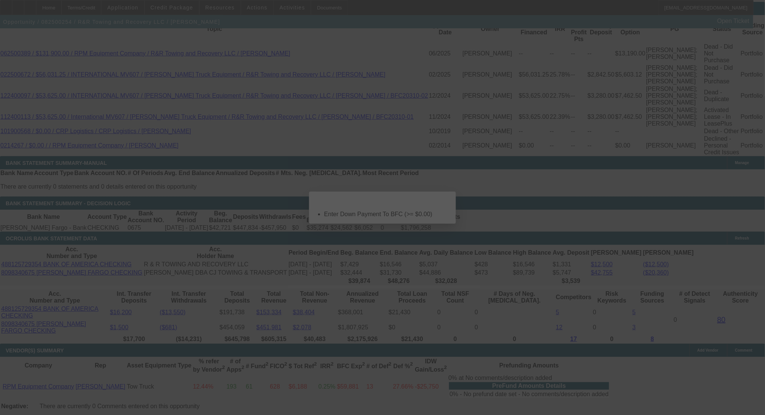
select select "4"
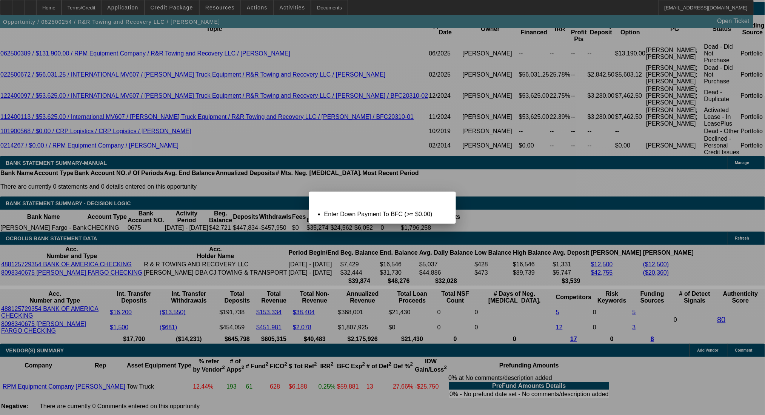
click at [439, 200] on div "Close" at bounding box center [447, 196] width 17 height 9
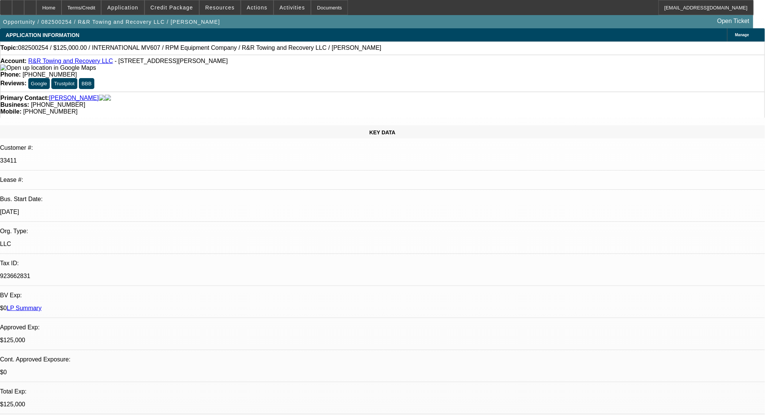
scroll to position [1408, 0]
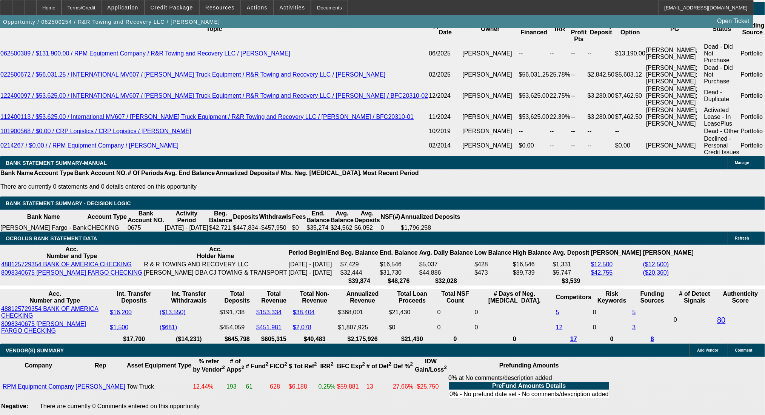
drag, startPoint x: 111, startPoint y: 210, endPoint x: 175, endPoint y: 212, distance: 63.8
type input "$2,761.37"
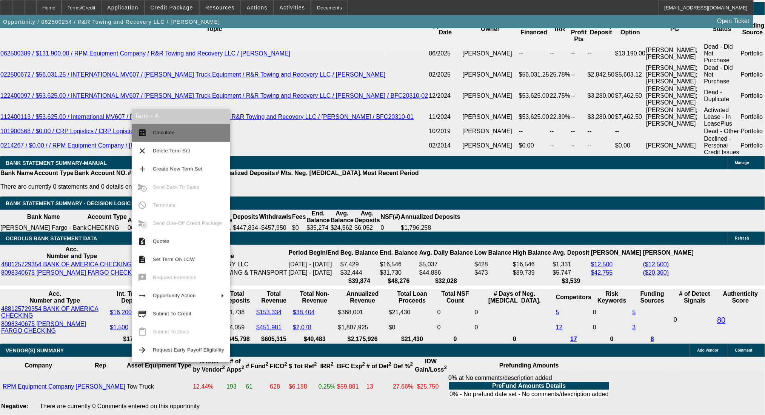
click at [163, 130] on span "Calculate" at bounding box center [164, 133] width 22 height 6
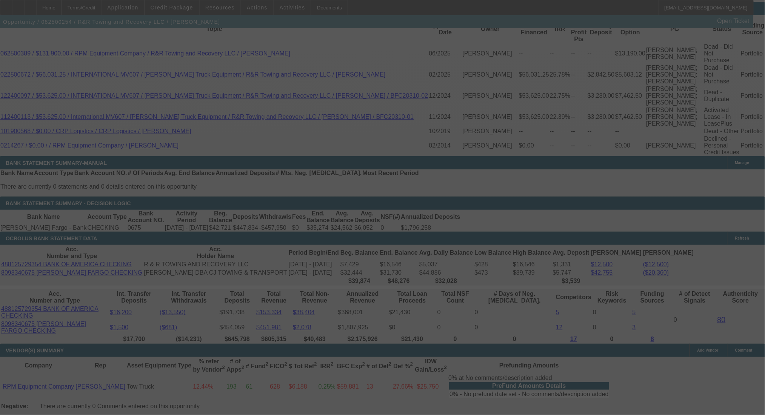
scroll to position [0, 0]
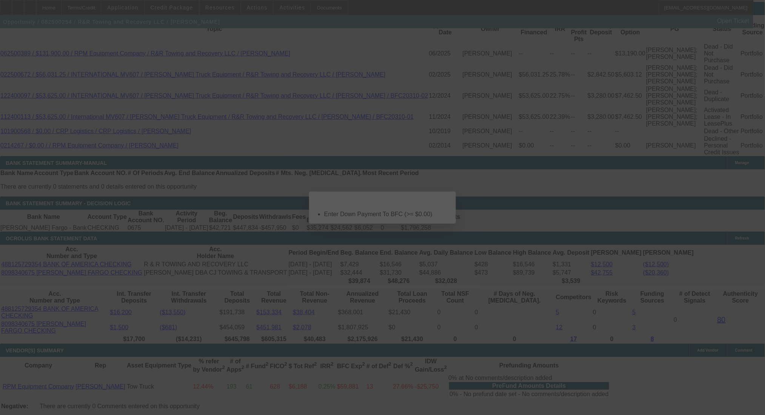
select select "0"
select select "2"
select select "0.1"
select select "4"
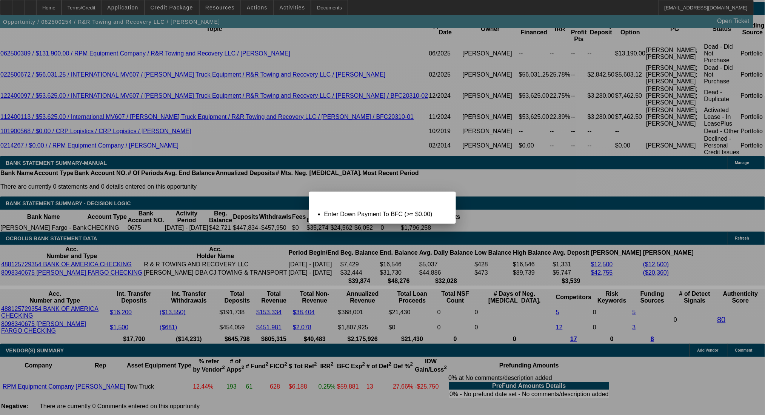
click at [433, 205] on div "Term Not Ready To Calculate: Term Id 4 Close" at bounding box center [382, 198] width 147 height 13
click at [439, 200] on icon at bounding box center [439, 198] width 0 height 4
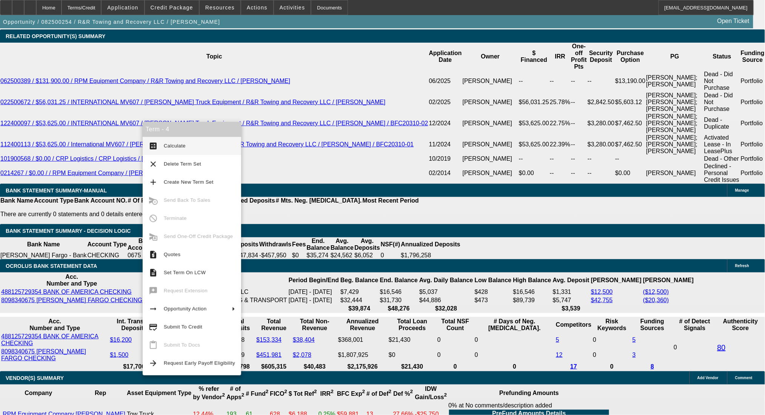
scroll to position [1358, 0]
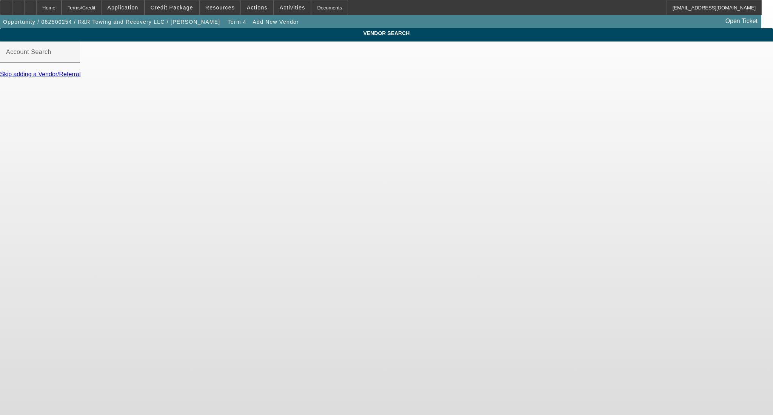
click at [80, 77] on link "Skip adding a Vendor/Referral" at bounding box center [40, 74] width 80 height 6
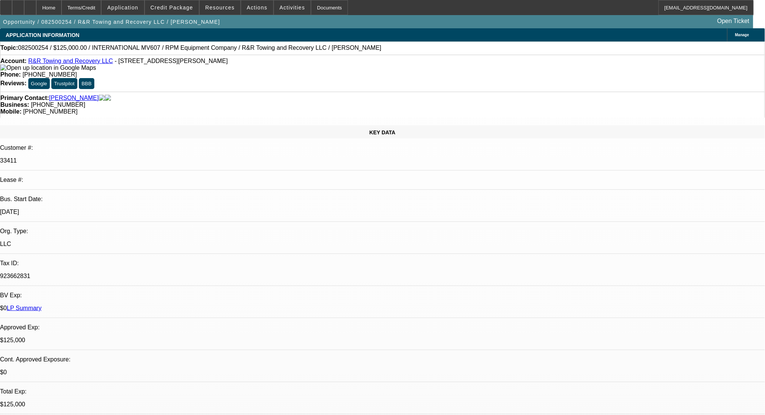
select select "0"
select select "2"
select select "0.1"
select select "4"
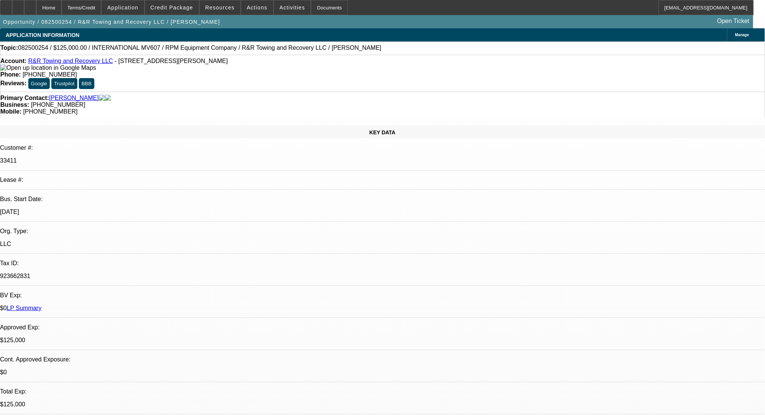
select select "0"
select select "2"
select select "0.1"
select select "4"
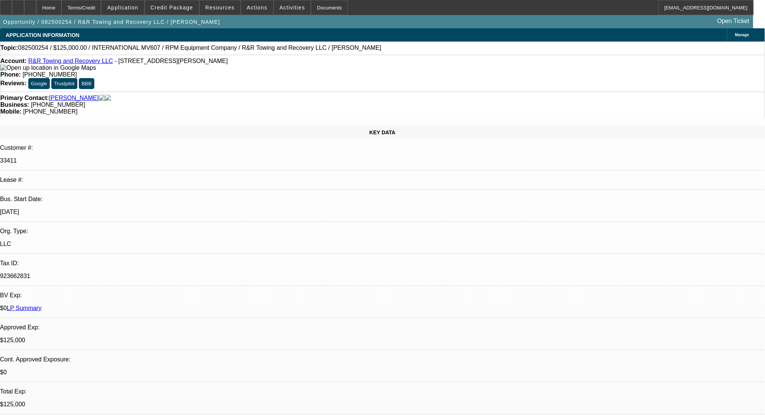
select select "0.1"
select select "2"
select select "0.1"
select select "4"
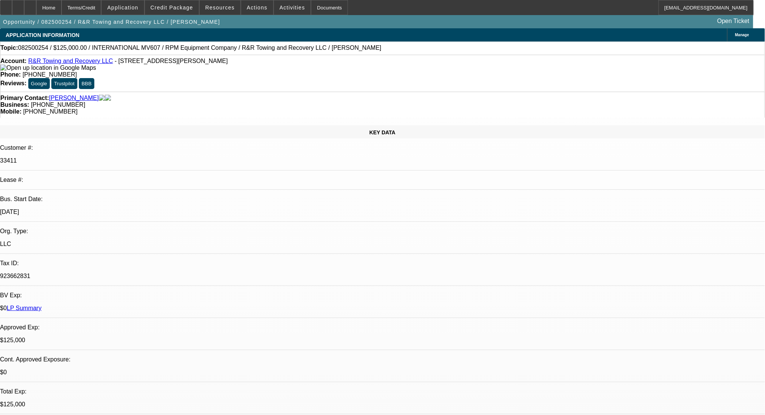
select select "0.1"
select select "2"
select select "0.1"
select select "4"
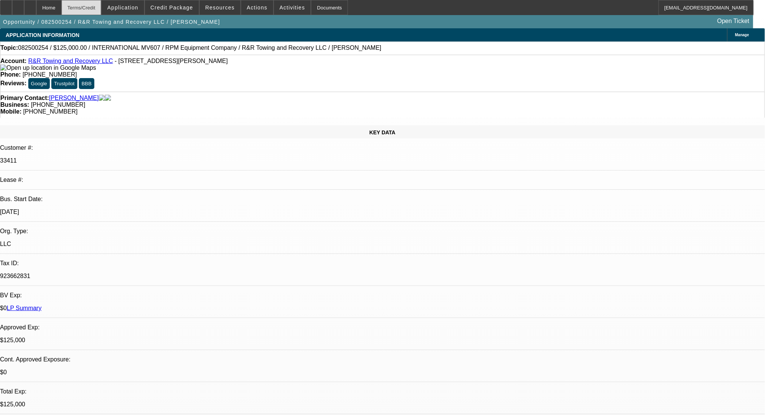
click at [95, 12] on div "Terms/Credit" at bounding box center [81, 7] width 40 height 15
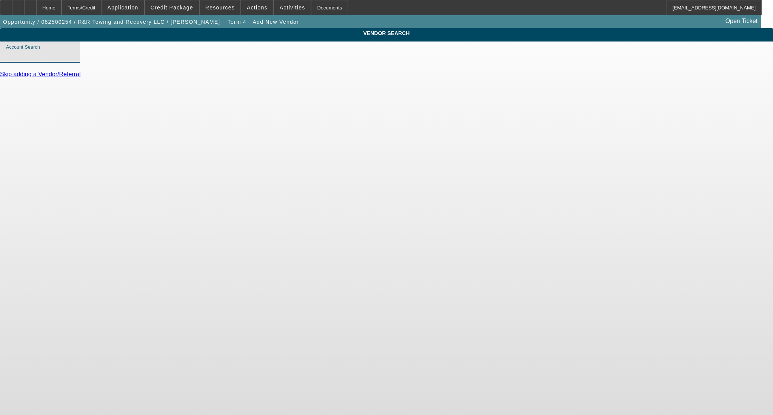
click at [74, 60] on input "Account Search" at bounding box center [40, 55] width 68 height 9
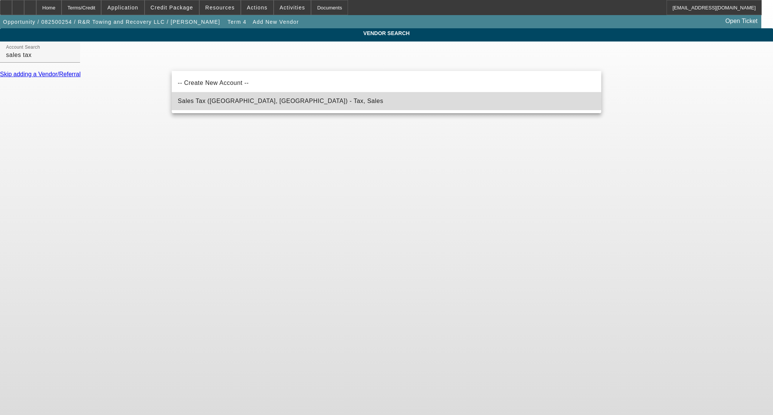
click at [203, 101] on span "Sales Tax (Marlborough, MA) - Tax, Sales" at bounding box center [280, 101] width 205 height 6
type input "Sales Tax (Marlborough, MA) - Tax, Sales"
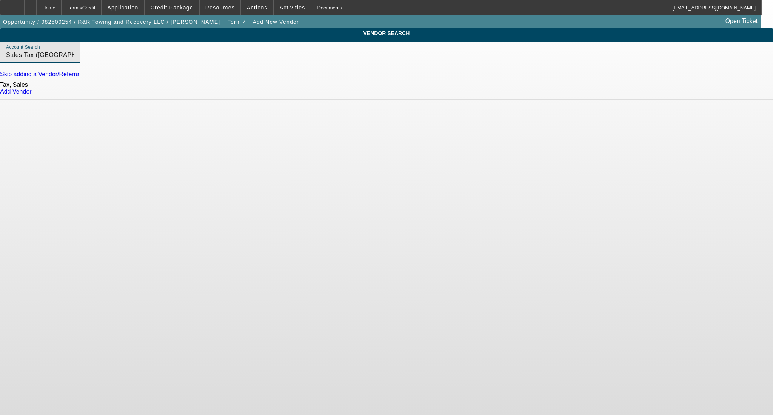
click at [32, 95] on link "Add Vendor" at bounding box center [16, 91] width 32 height 6
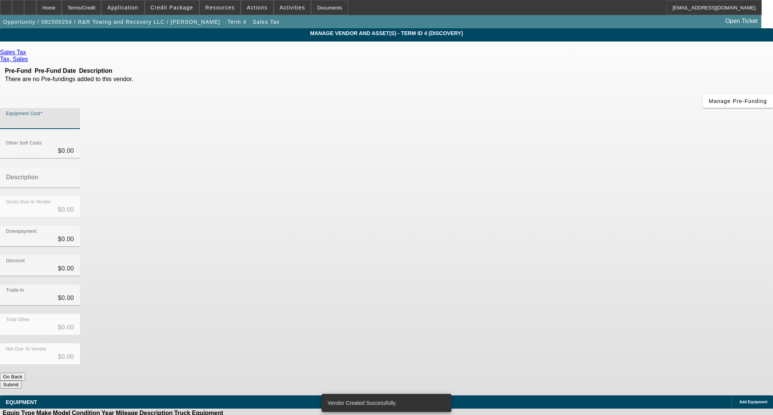
click at [74, 117] on input "Equipment Cost" at bounding box center [40, 121] width 68 height 9
type input "8"
type input "$8.00"
type input "81"
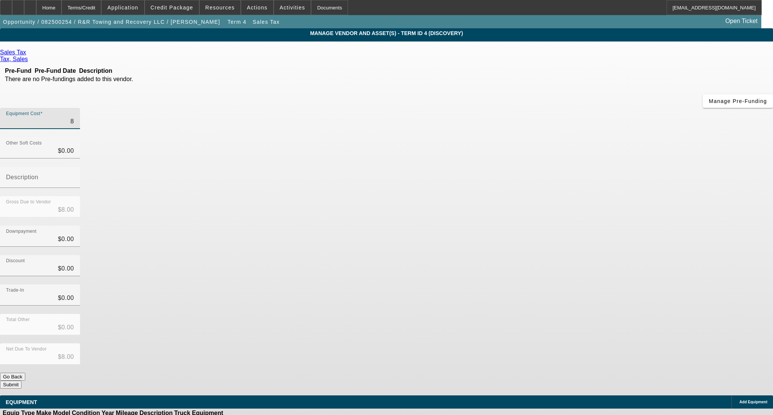
type input "$81.00"
type input "812"
type input "$812.00"
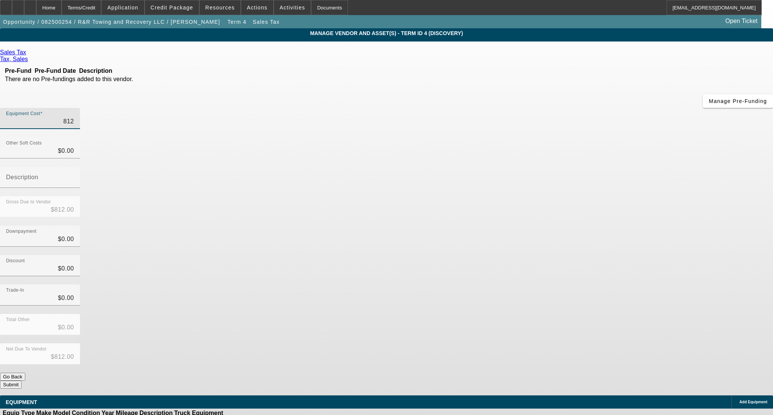
type input "8125"
type input "$8,125.00"
click at [556, 255] on div "Discount $0.00" at bounding box center [386, 269] width 773 height 29
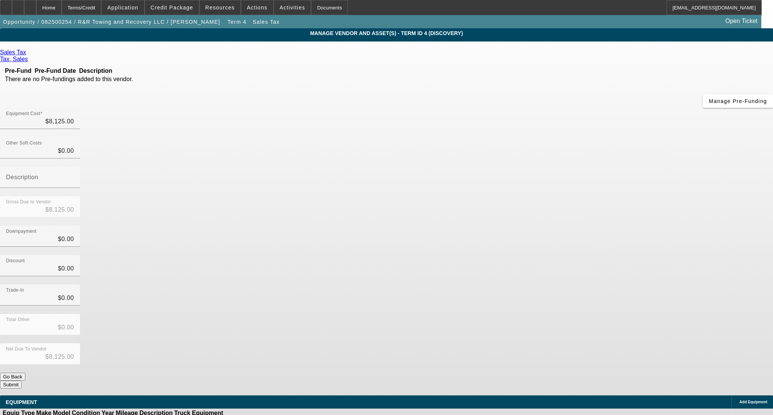
click at [22, 381] on button "Submit" at bounding box center [11, 385] width 22 height 8
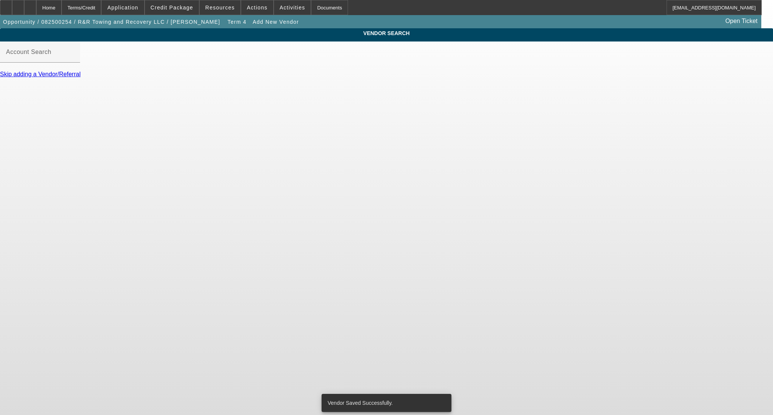
click at [80, 77] on link "Skip adding a Vendor/Referral" at bounding box center [40, 74] width 80 height 6
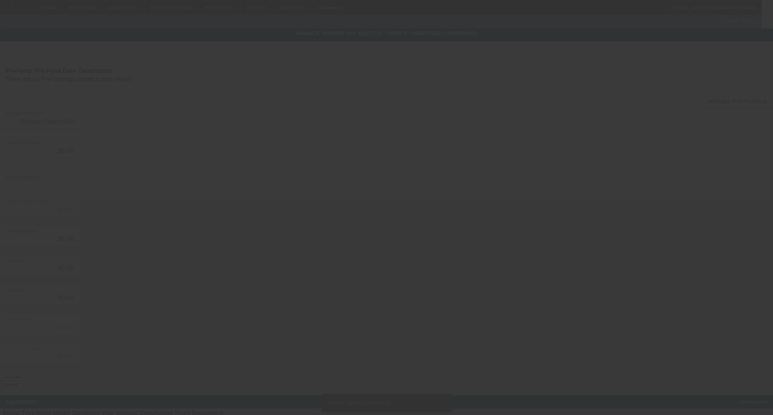
type input "$8,125.00"
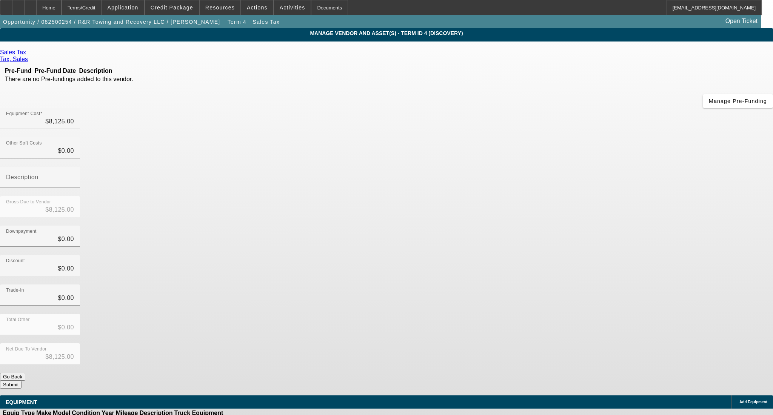
click at [22, 381] on button "Submit" at bounding box center [11, 385] width 22 height 8
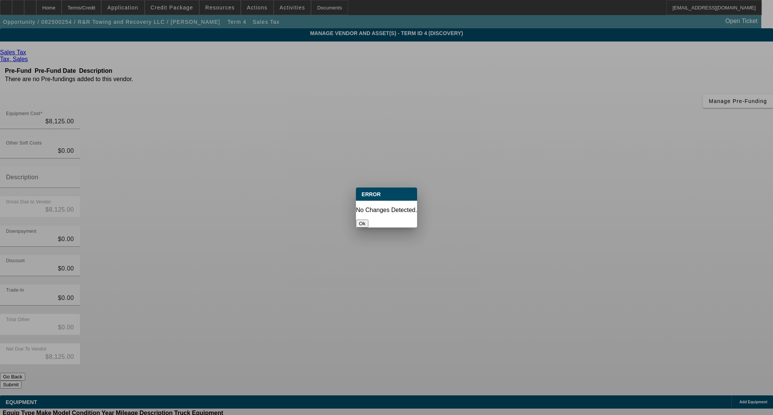
click at [384, 220] on div "Ok" at bounding box center [386, 224] width 61 height 8
click at [368, 220] on button "Ok" at bounding box center [362, 224] width 12 height 8
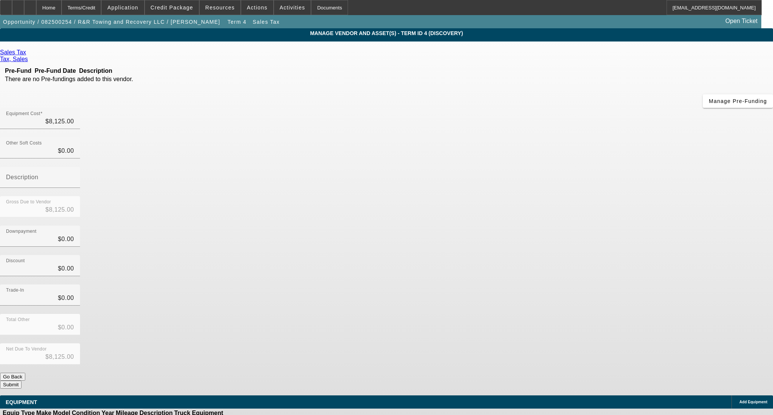
click at [22, 381] on button "Submit" at bounding box center [11, 385] width 22 height 8
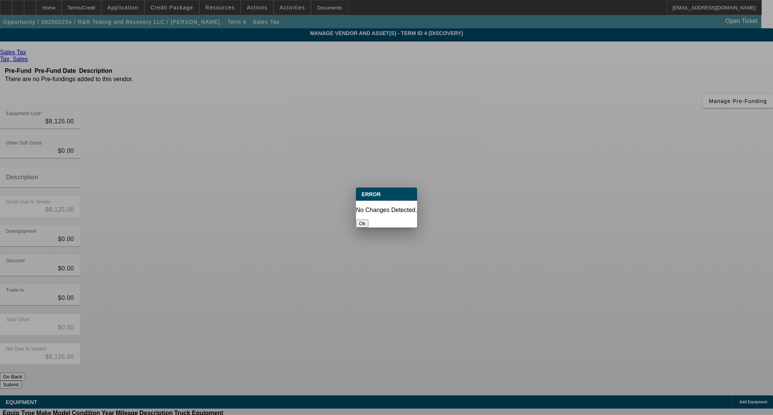
drag, startPoint x: 393, startPoint y: 218, endPoint x: 411, endPoint y: 212, distance: 19.0
click at [368, 220] on button "Ok" at bounding box center [362, 224] width 12 height 8
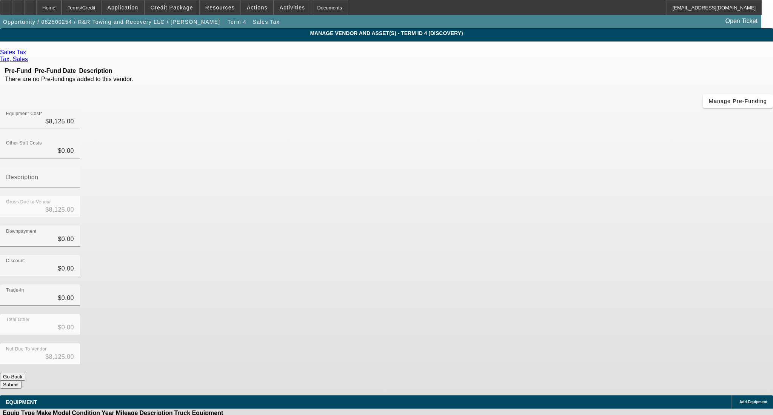
click at [22, 381] on button "Submit" at bounding box center [11, 385] width 22 height 8
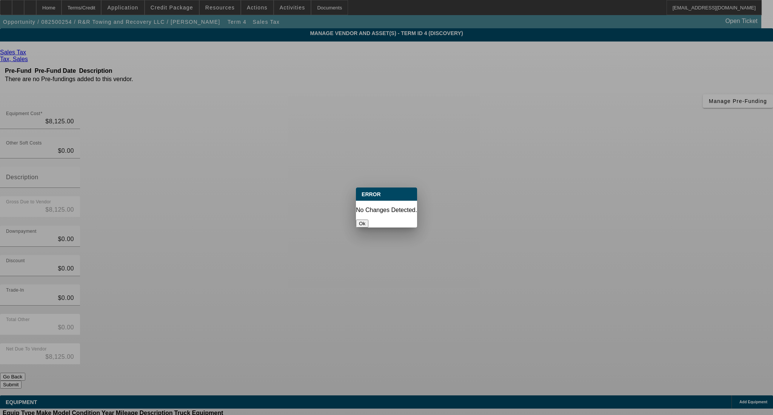
click at [368, 220] on button "Ok" at bounding box center [362, 224] width 12 height 8
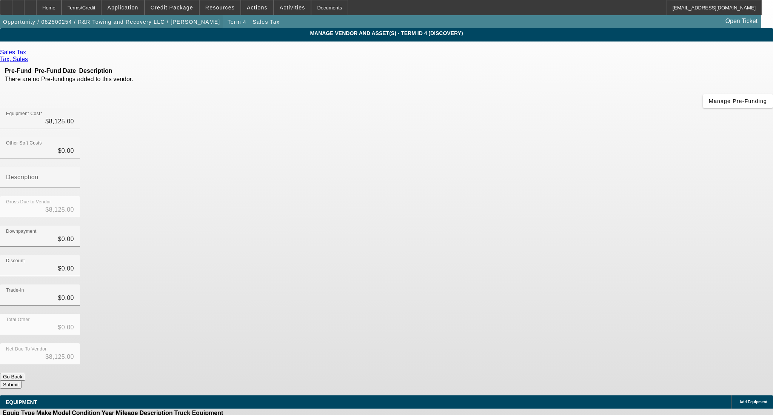
drag, startPoint x: 93, startPoint y: 11, endPoint x: 109, endPoint y: 15, distance: 16.5
click at [93, 11] on div "Terms/Credit" at bounding box center [81, 7] width 40 height 15
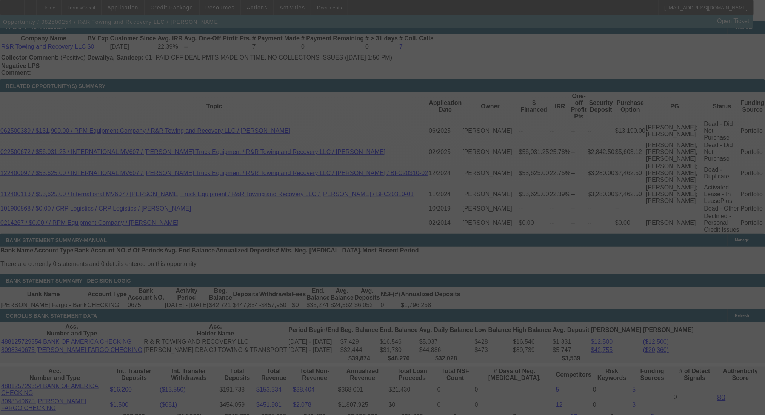
scroll to position [1341, 0]
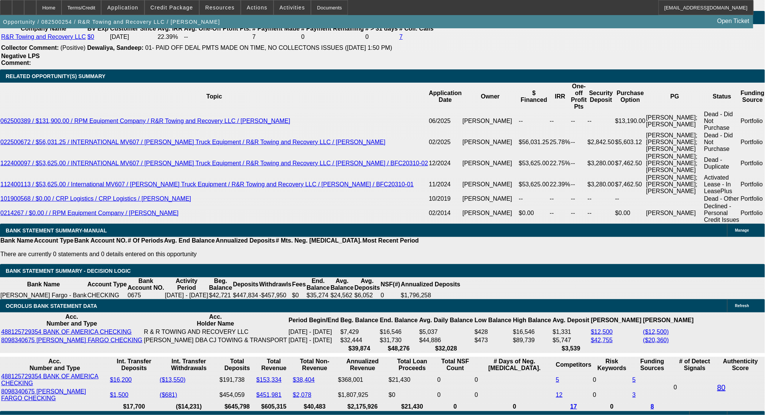
select select "0"
select select "2"
select select "0.1"
select select "4"
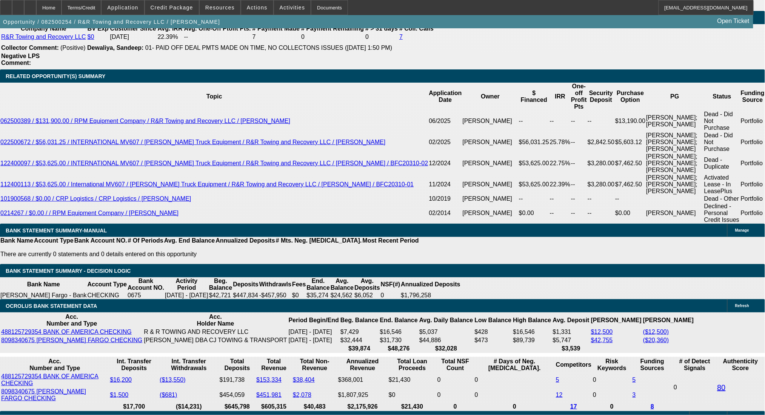
select select "0"
select select "2"
select select "0.1"
select select "4"
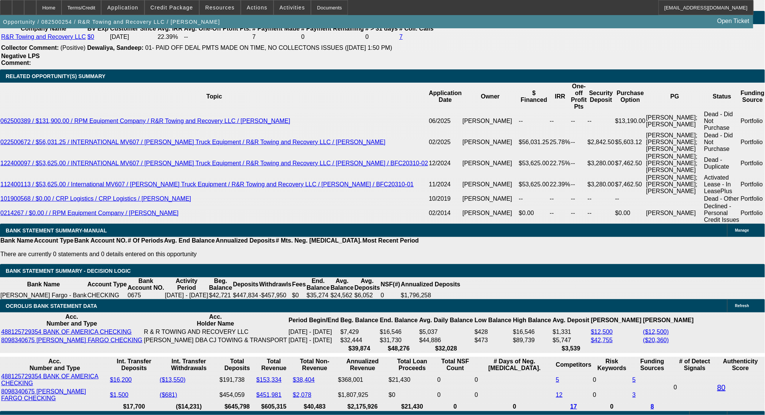
select select "0.1"
select select "2"
select select "0.1"
select select "4"
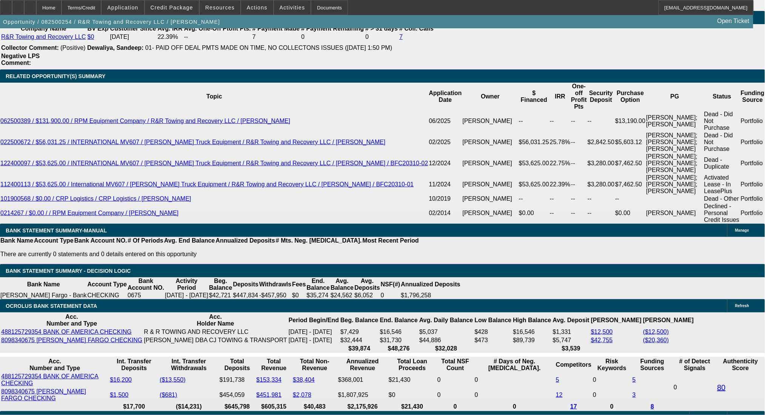
select select "0.1"
select select "2"
select select "0.1"
select select "4"
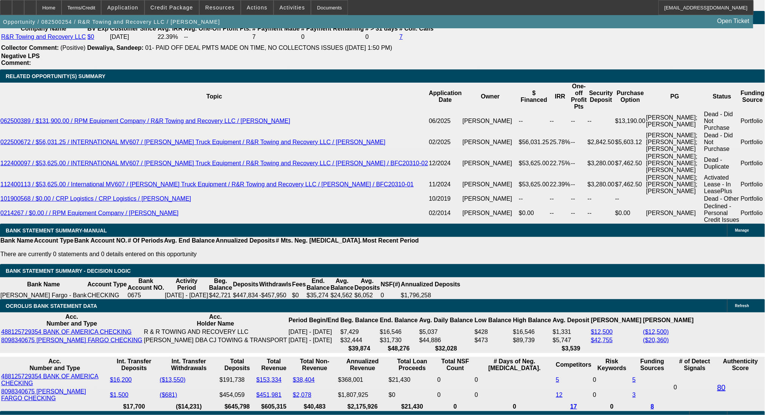
scroll to position [1365, 0]
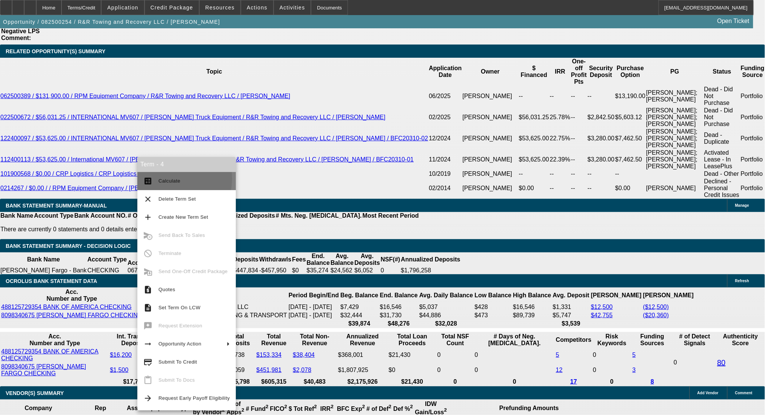
click at [165, 180] on span "Calculate" at bounding box center [169, 181] width 22 height 6
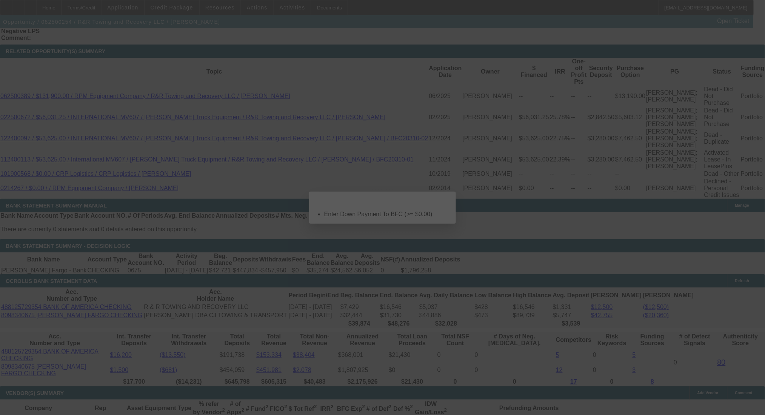
scroll to position [0, 0]
select select "0"
select select "2"
select select "0.1"
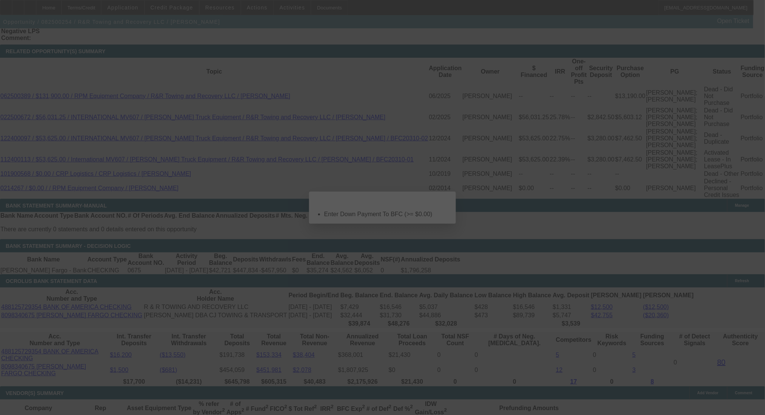
select select "4"
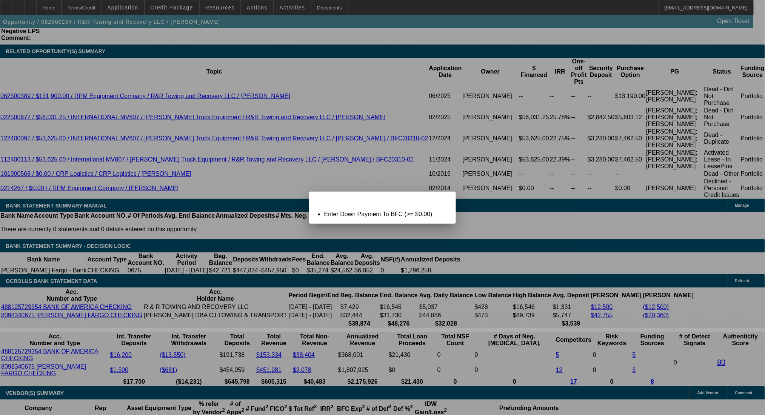
click at [430, 202] on div "Term Not Ready To Calculate: Term Id 4" at bounding box center [374, 199] width 130 height 14
click at [439, 200] on icon at bounding box center [439, 198] width 0 height 4
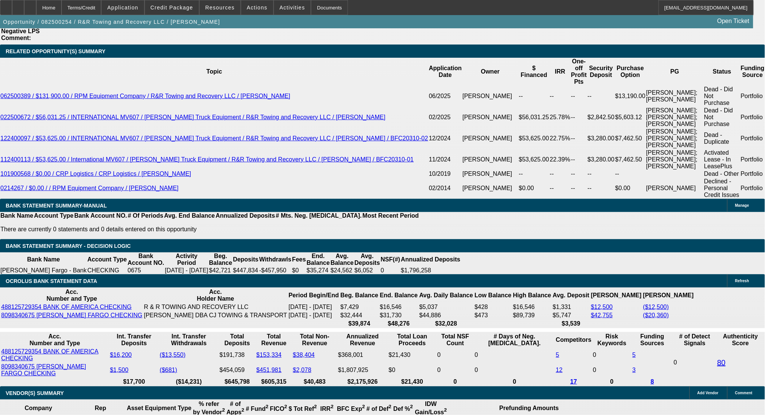
drag, startPoint x: 116, startPoint y: 258, endPoint x: 159, endPoint y: 258, distance: 43.0
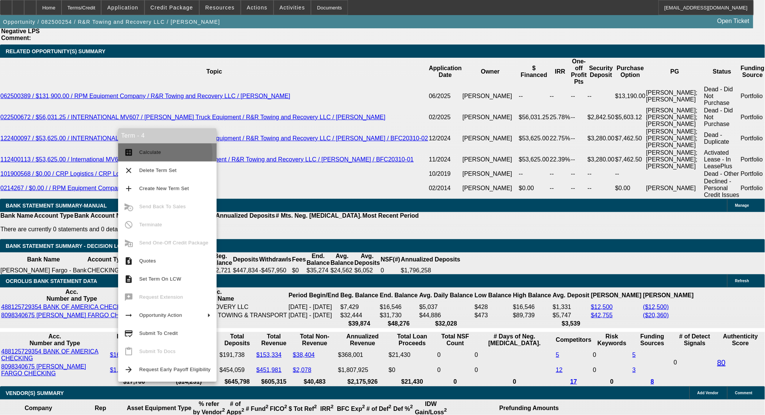
click at [148, 154] on span "Calculate" at bounding box center [150, 152] width 22 height 6
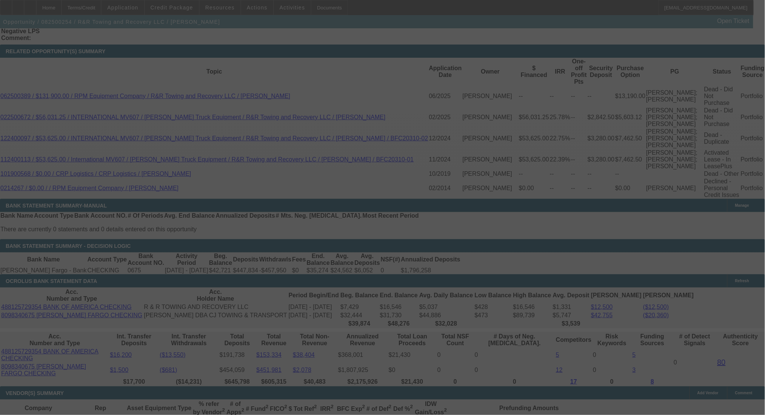
scroll to position [0, 0]
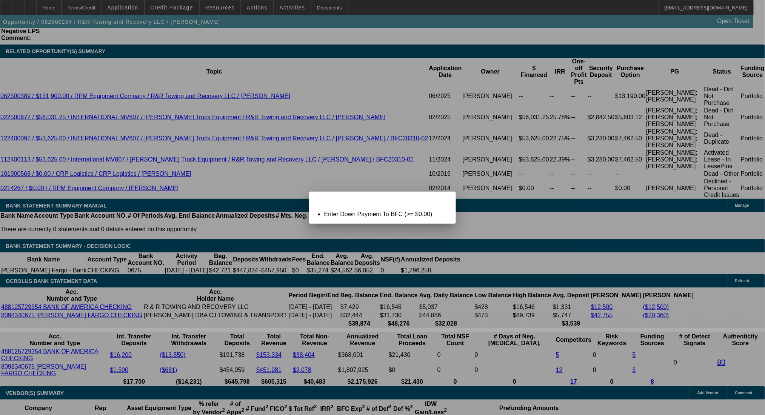
click at [441, 200] on span "Close" at bounding box center [446, 198] width 10 height 4
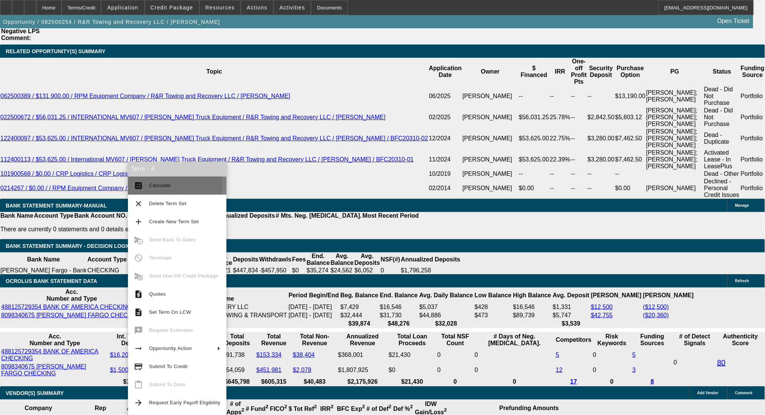
click at [151, 186] on span "Calculate" at bounding box center [160, 186] width 22 height 6
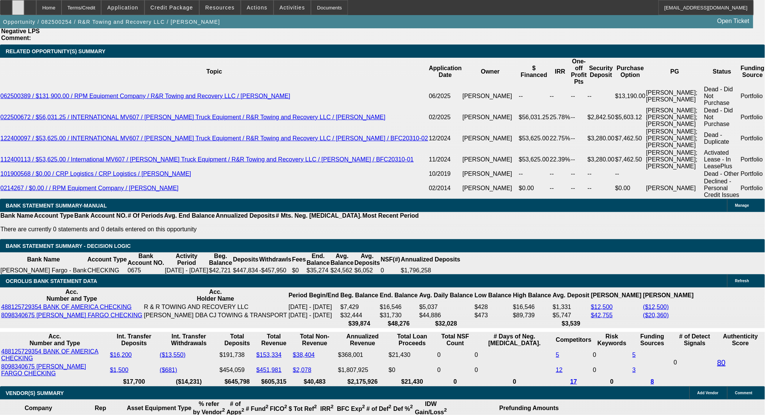
click at [18, 5] on icon at bounding box center [18, 5] width 0 height 0
drag, startPoint x: 166, startPoint y: 209, endPoint x: 228, endPoint y: 207, distance: 62.3
drag, startPoint x: 155, startPoint y: 211, endPoint x: 201, endPoint y: 208, distance: 46.5
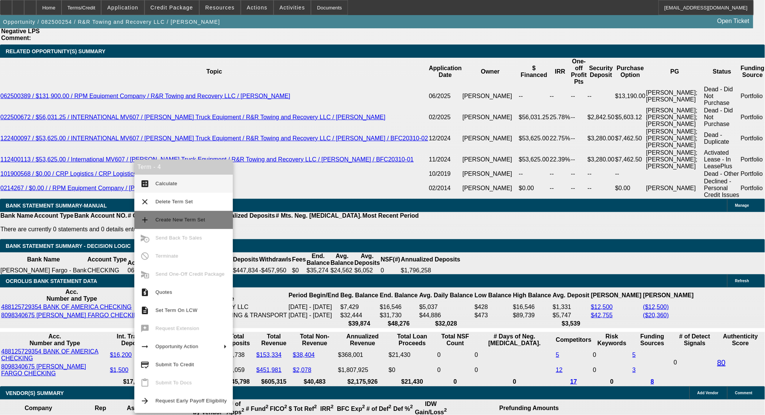
click at [168, 219] on span "Create New Term Set" at bounding box center [180, 220] width 50 height 6
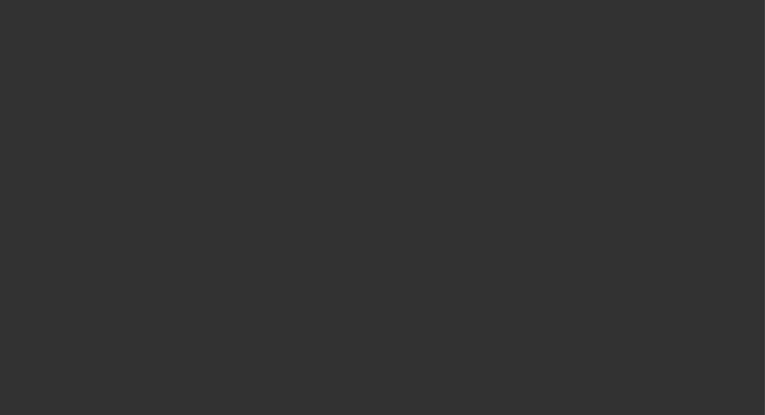
scroll to position [931, 0]
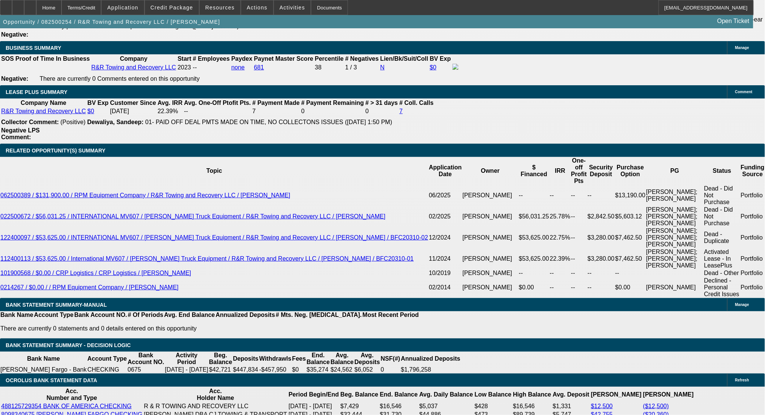
select select "0"
select select "2"
select select "0.1"
select select "4"
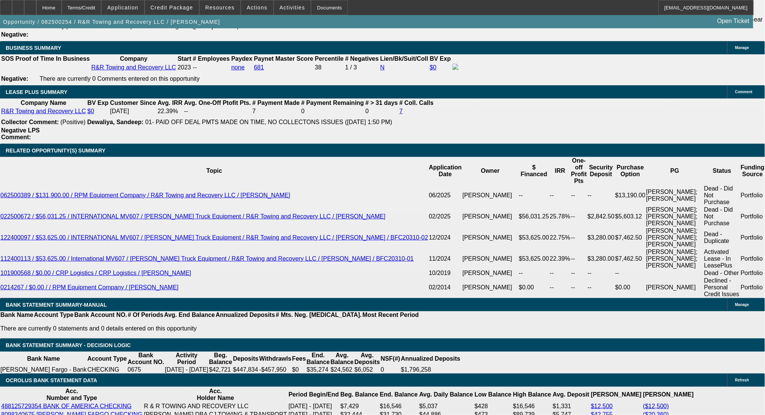
select select "0"
select select "2"
select select "0.1"
select select "4"
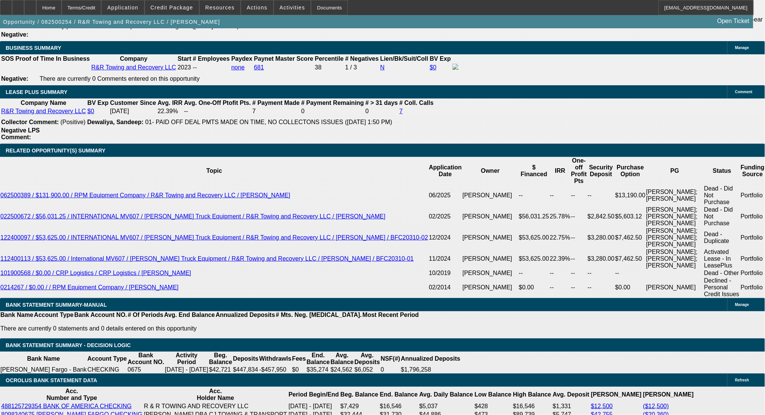
select select "0"
select select "2"
select select "0.1"
select select "4"
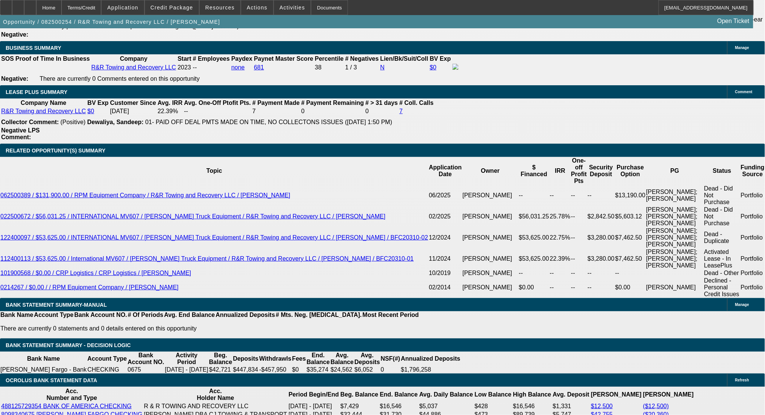
select select "0.1"
select select "2"
select select "0.1"
select select "4"
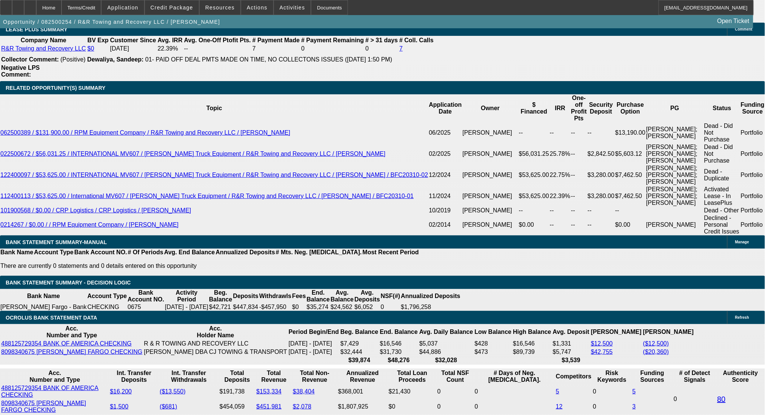
scroll to position [1364, 0]
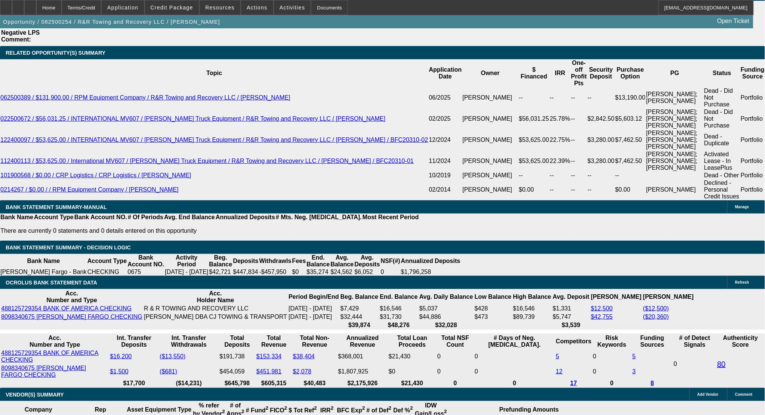
drag, startPoint x: 135, startPoint y: 198, endPoint x: 180, endPoint y: 198, distance: 45.3
type input "$0.00"
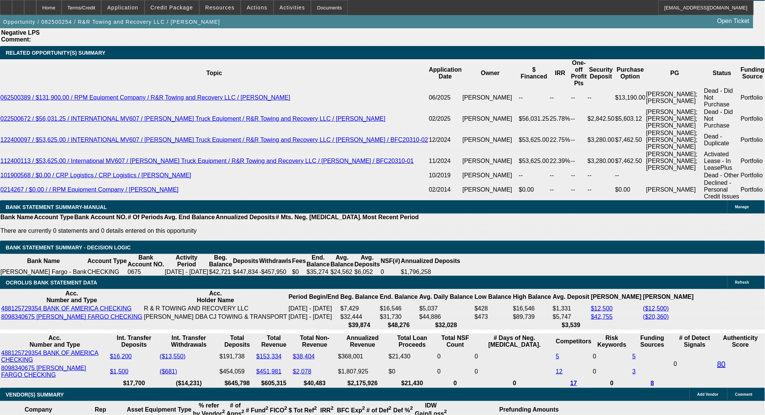
type input "$2,955.98"
drag, startPoint x: 254, startPoint y: 212, endPoint x: 287, endPoint y: 212, distance: 33.2
drag, startPoint x: 338, startPoint y: 212, endPoint x: 383, endPoint y: 209, distance: 45.4
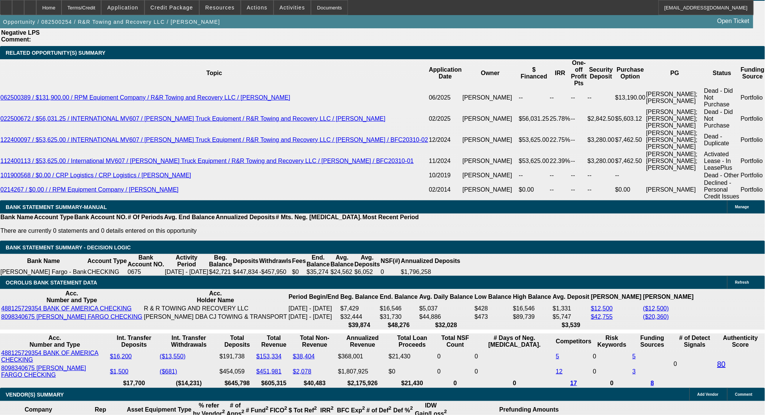
drag, startPoint x: 251, startPoint y: 210, endPoint x: 285, endPoint y: 213, distance: 34.1
drag, startPoint x: 139, startPoint y: 204, endPoint x: 158, endPoint y: 201, distance: 19.6
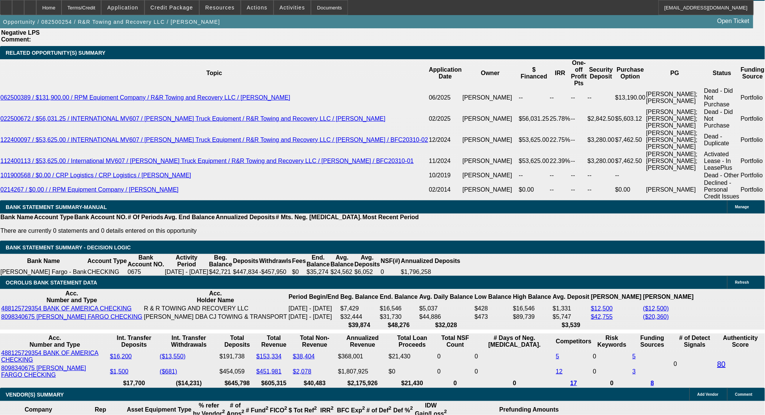
type input "$0.00"
drag, startPoint x: 248, startPoint y: 177, endPoint x: 244, endPoint y: 175, distance: 4.2
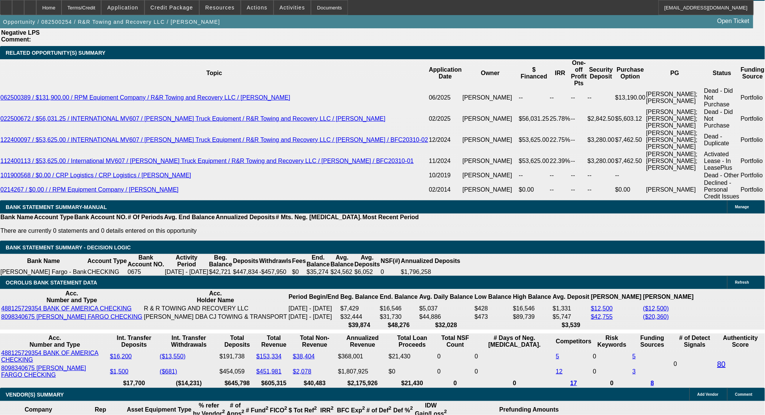
drag, startPoint x: 255, startPoint y: 172, endPoint x: 287, endPoint y: 170, distance: 32.5
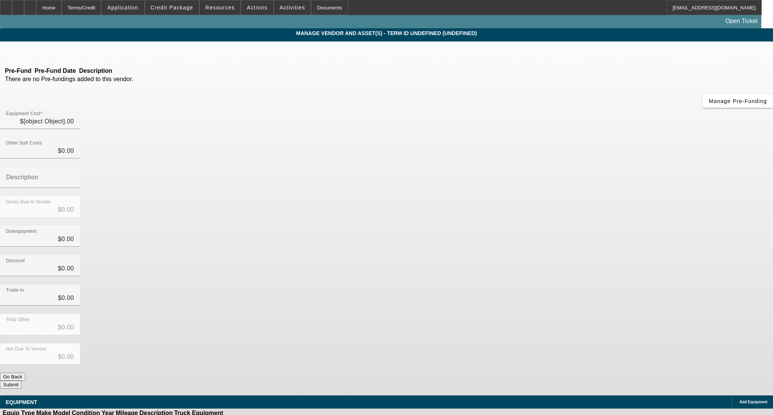
type input "$8,125.00"
click at [680, 9] on span "Remove Vendor" at bounding box center [694, 7] width 29 height 4
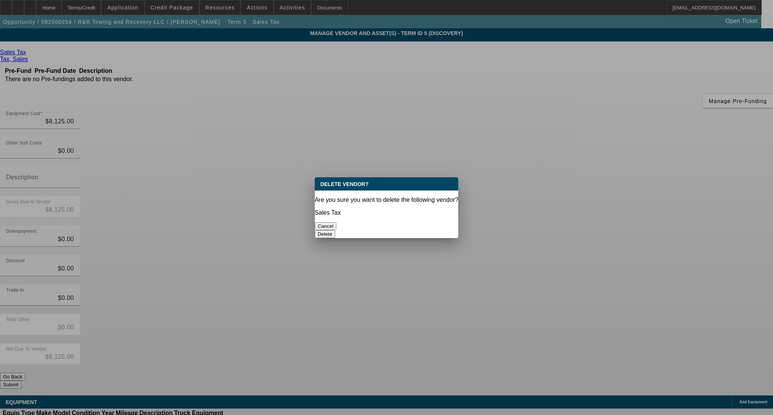
click at [335, 230] on button "Delete" at bounding box center [325, 234] width 21 height 8
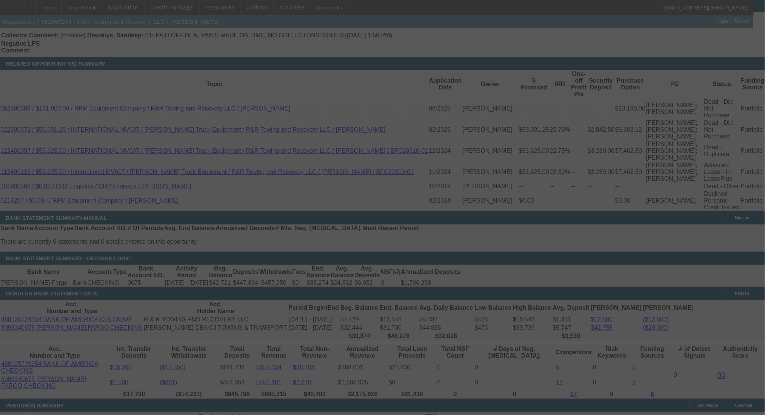
scroll to position [1365, 0]
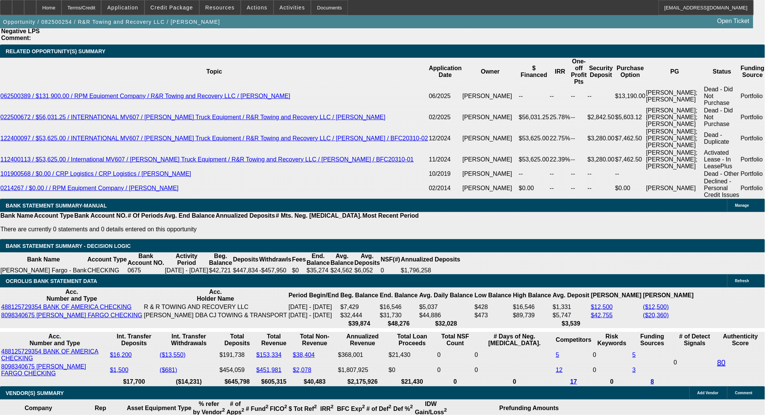
select select "0"
select select "2"
select select "0.1"
select select "4"
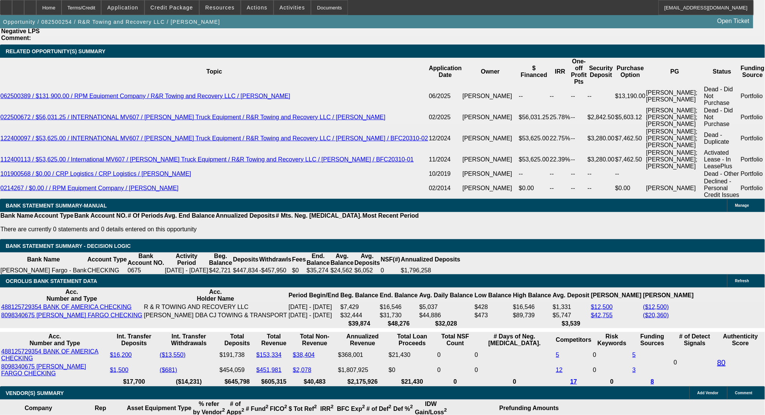
select select "0"
select select "2"
select select "0.1"
select select "4"
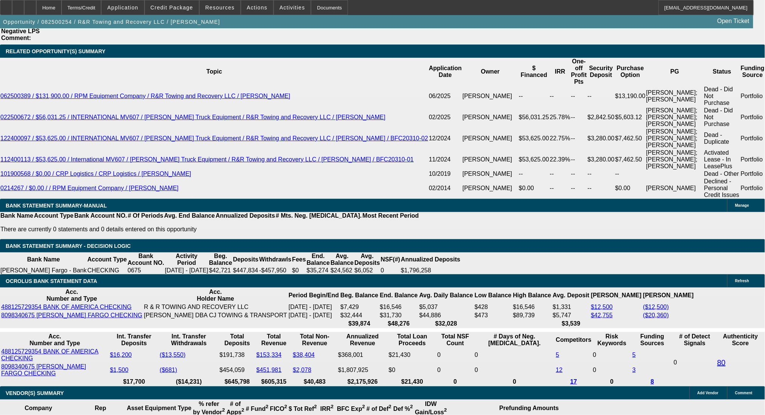
select select "0"
select select "2"
select select "0.1"
select select "4"
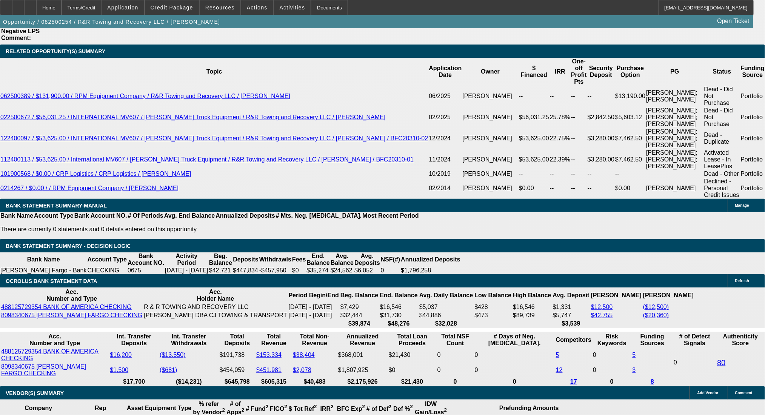
select select "0.1"
select select "2"
select select "0.1"
select select "4"
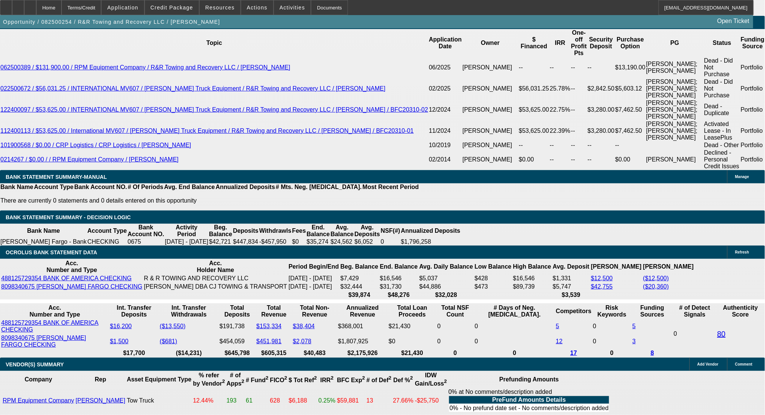
scroll to position [1416, 0]
